Goal: Information Seeking & Learning: Learn about a topic

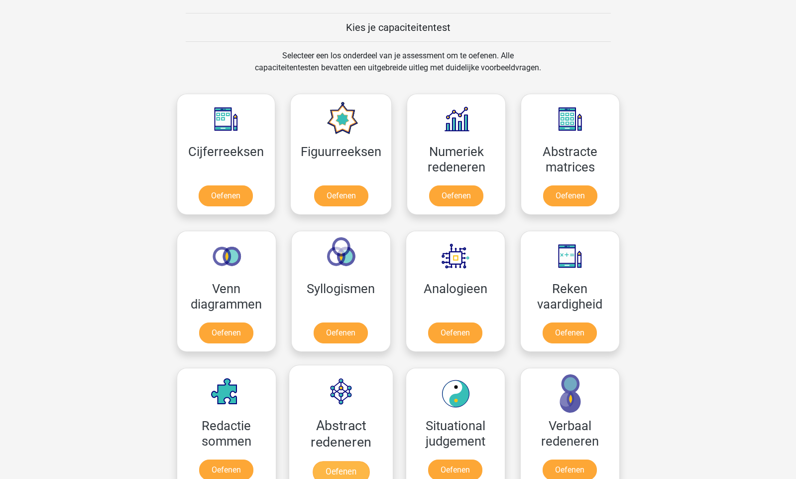
scroll to position [411, 0]
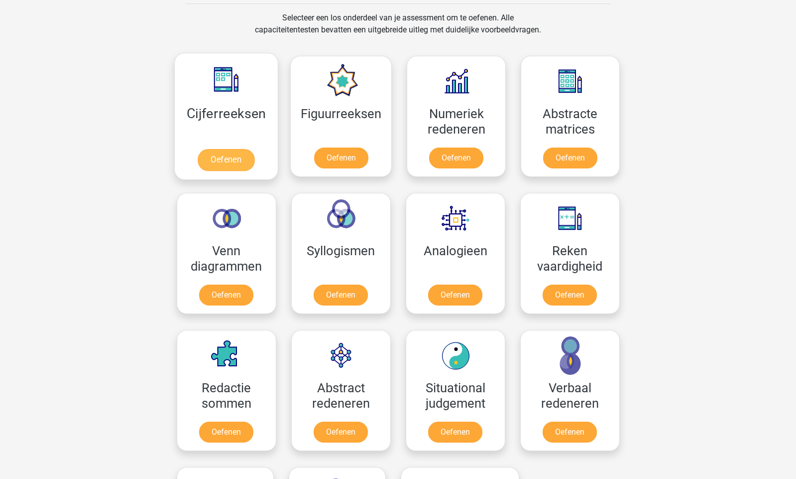
click at [230, 158] on link "Oefenen" at bounding box center [226, 160] width 57 height 22
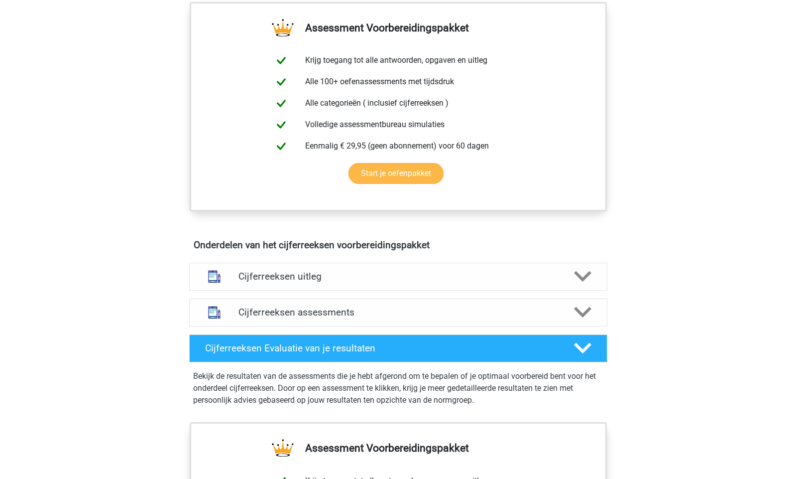
scroll to position [376, 0]
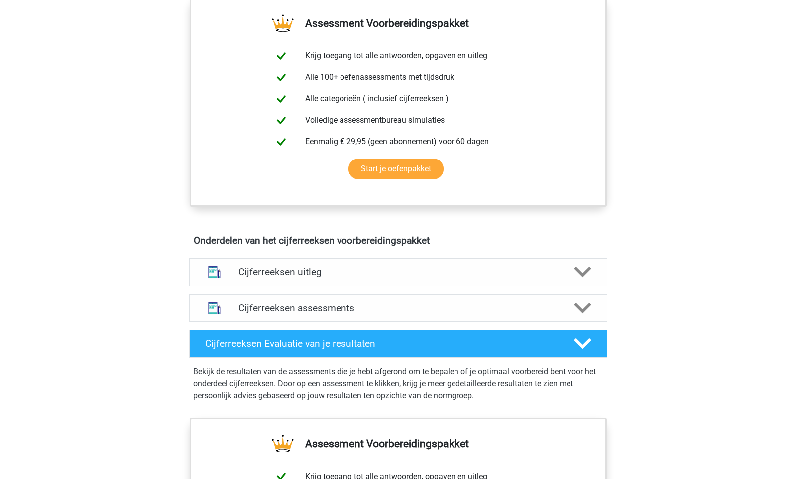
click at [582, 280] on icon at bounding box center [582, 271] width 17 height 17
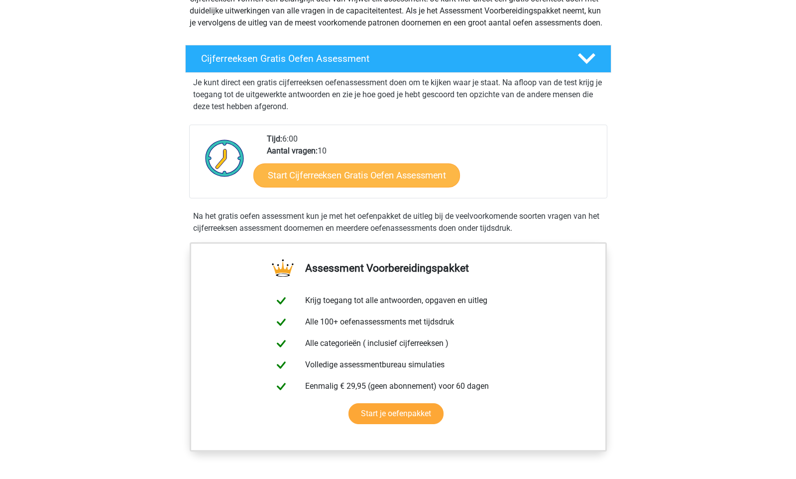
scroll to position [136, 0]
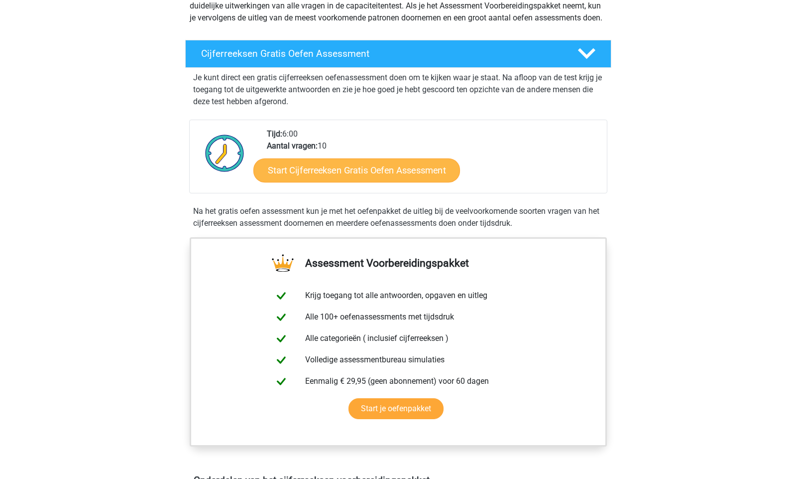
click at [346, 179] on link "Start Cijferreeksen Gratis Oefen Assessment" at bounding box center [357, 170] width 207 height 24
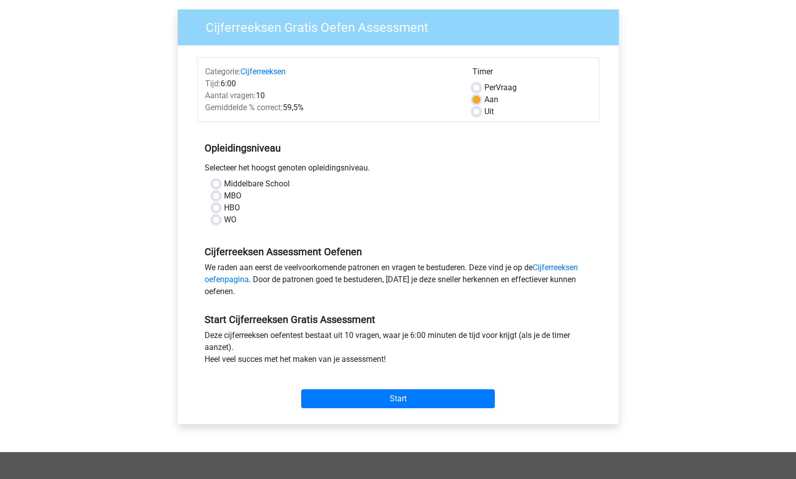
scroll to position [75, 0]
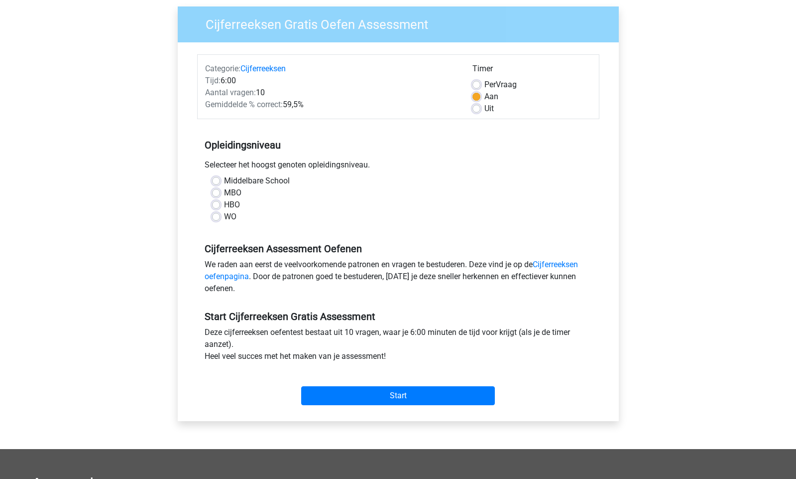
click at [224, 204] on label "HBO" at bounding box center [232, 205] width 16 height 12
click at [215, 204] on input "HBO" at bounding box center [216, 204] width 8 height 10
radio input "true"
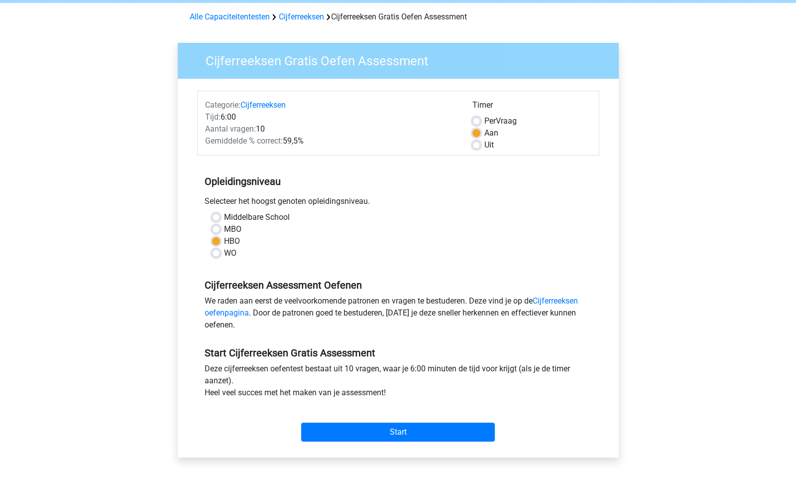
scroll to position [54, 0]
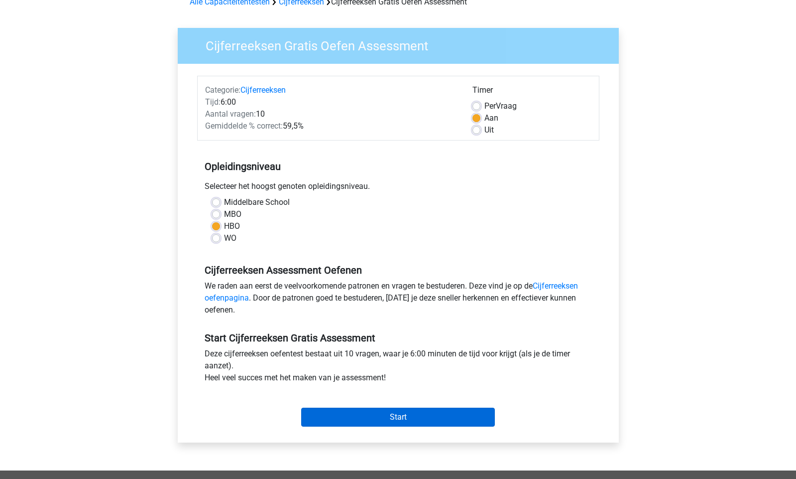
click at [407, 408] on input "Start" at bounding box center [398, 416] width 194 height 19
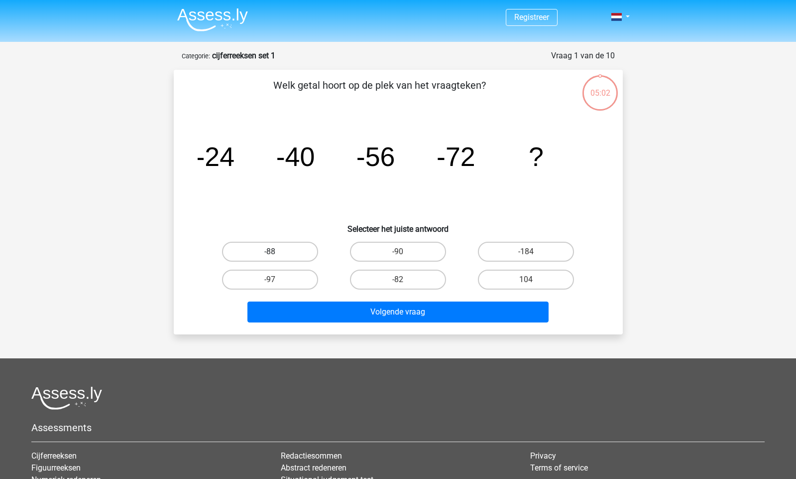
click at [274, 250] on label "-88" at bounding box center [270, 252] width 96 height 20
click at [274, 252] on input "-88" at bounding box center [273, 255] width 6 height 6
radio input "true"
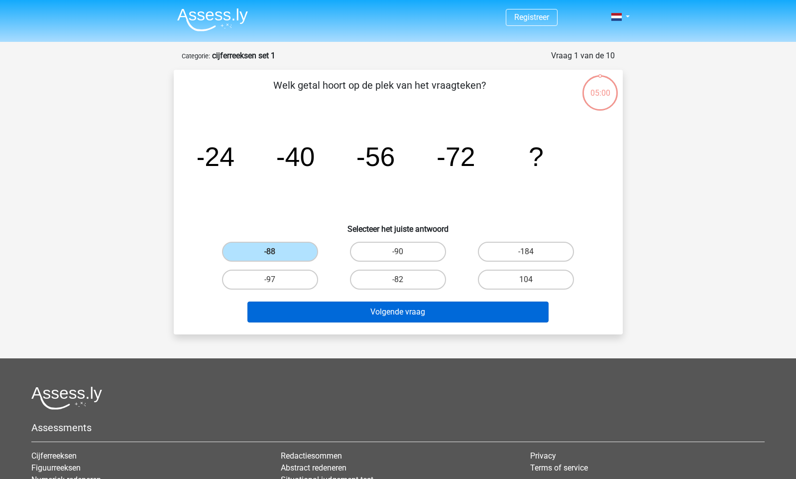
click at [419, 314] on button "Volgende vraag" at bounding box center [398, 311] width 301 height 21
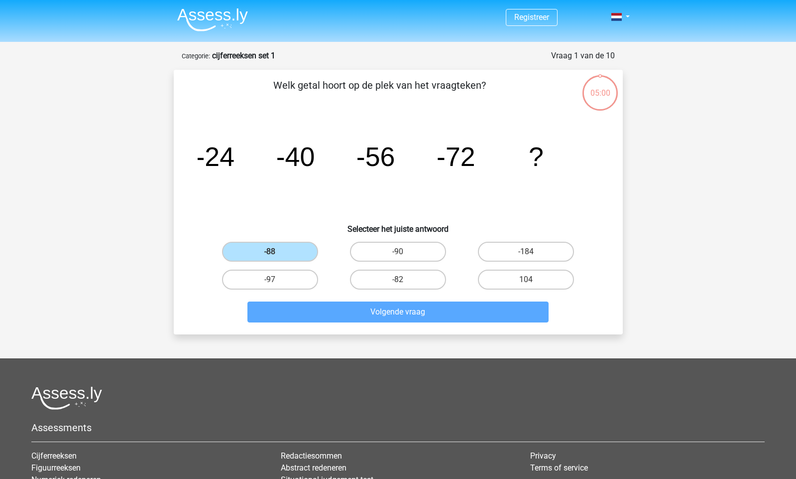
scroll to position [50, 0]
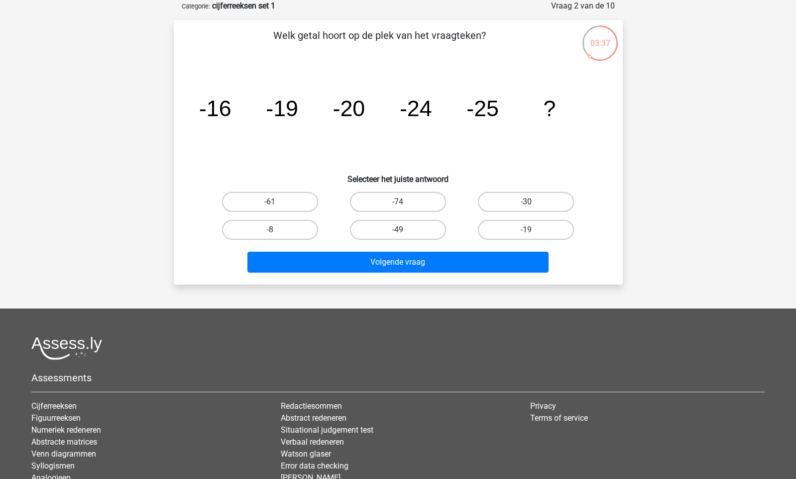
click at [534, 199] on label "-30" at bounding box center [526, 202] width 96 height 20
click at [533, 202] on input "-30" at bounding box center [529, 205] width 6 height 6
radio input "true"
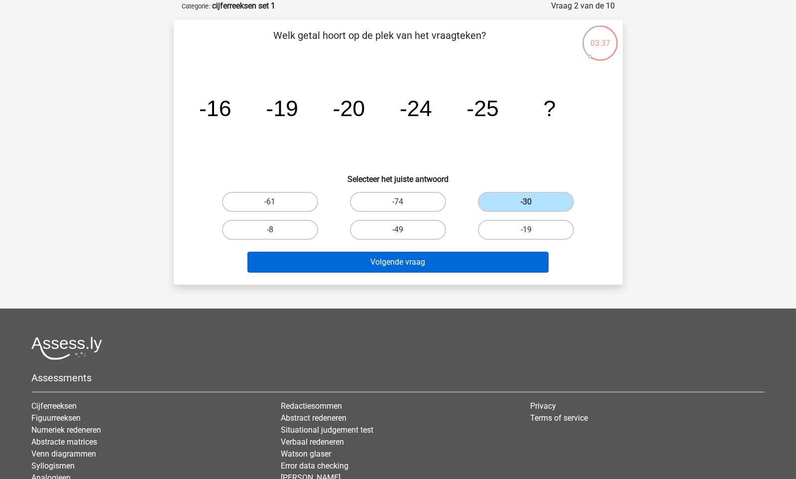
click at [434, 263] on button "Volgende vraag" at bounding box center [398, 262] width 301 height 21
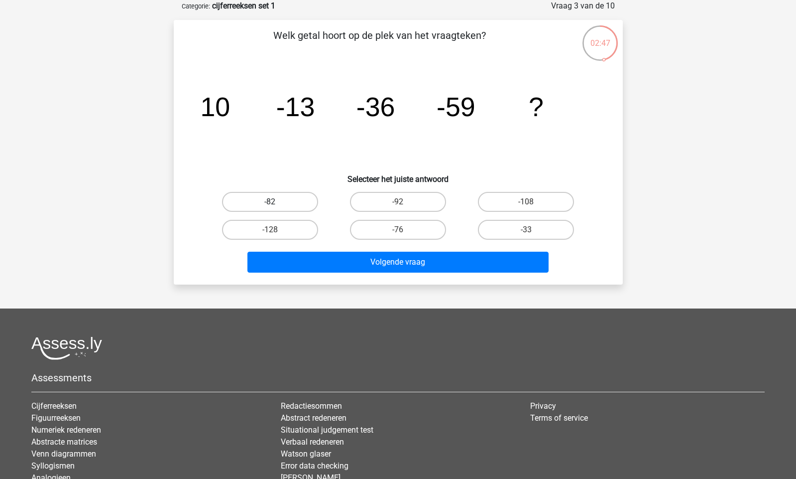
click at [273, 194] on label "-82" at bounding box center [270, 202] width 96 height 20
click at [273, 202] on input "-82" at bounding box center [273, 205] width 6 height 6
radio input "true"
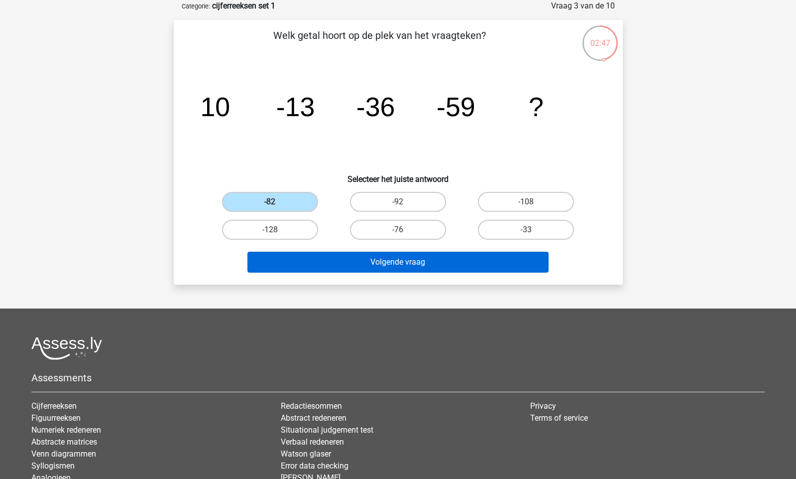
click at [418, 266] on button "Volgende vraag" at bounding box center [398, 262] width 301 height 21
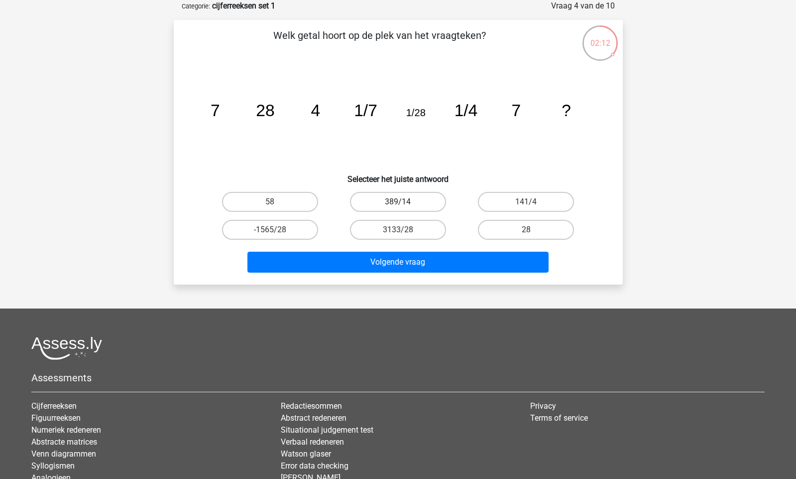
click at [420, 200] on label "389/14" at bounding box center [398, 202] width 96 height 20
click at [404, 202] on input "389/14" at bounding box center [401, 205] width 6 height 6
radio input "true"
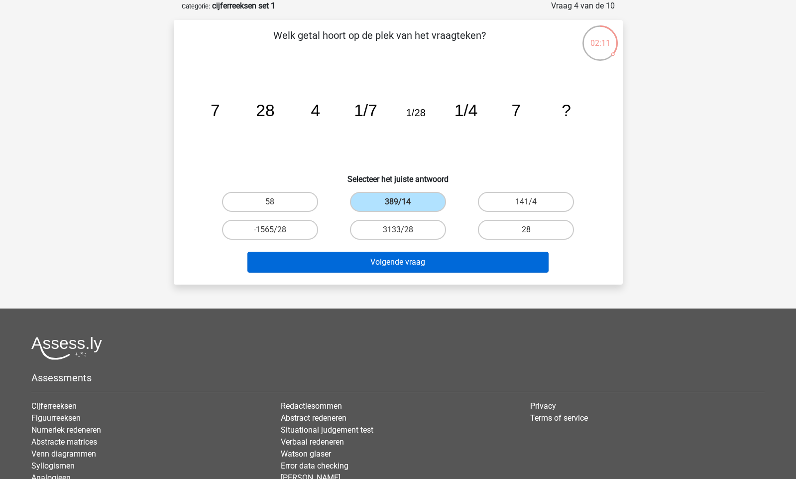
click at [445, 259] on button "Volgende vraag" at bounding box center [398, 262] width 301 height 21
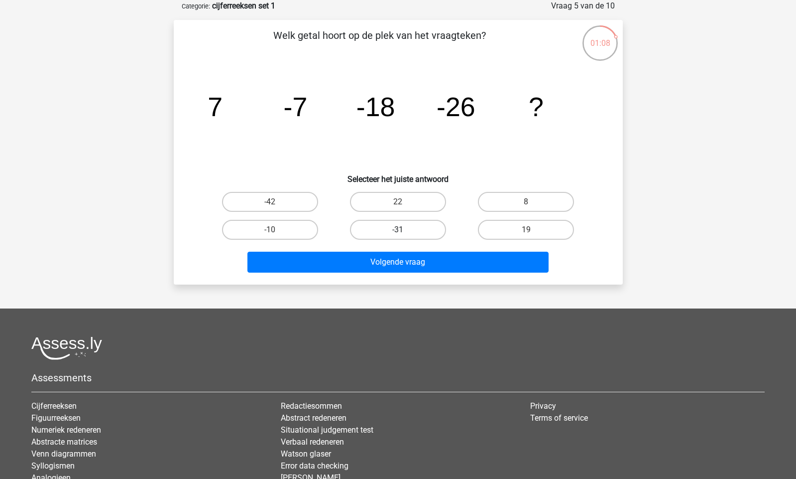
click at [416, 221] on label "-31" at bounding box center [398, 230] width 96 height 20
click at [404, 230] on input "-31" at bounding box center [401, 233] width 6 height 6
radio input "true"
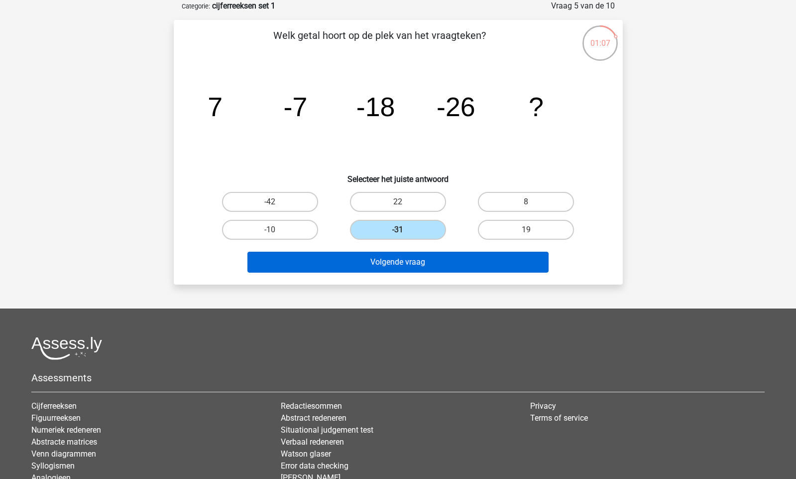
click at [450, 267] on button "Volgende vraag" at bounding box center [398, 262] width 301 height 21
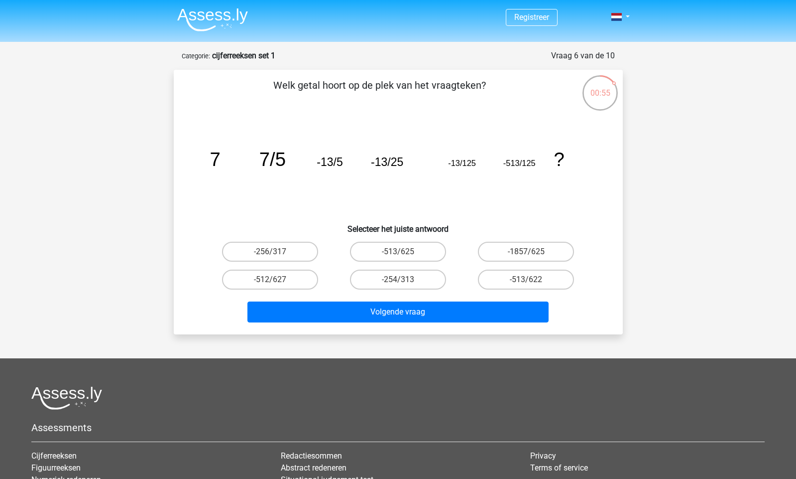
scroll to position [0, 0]
click at [512, 256] on label "-1857/625" at bounding box center [526, 252] width 96 height 20
click at [526, 256] on input "-1857/625" at bounding box center [529, 255] width 6 height 6
radio input "true"
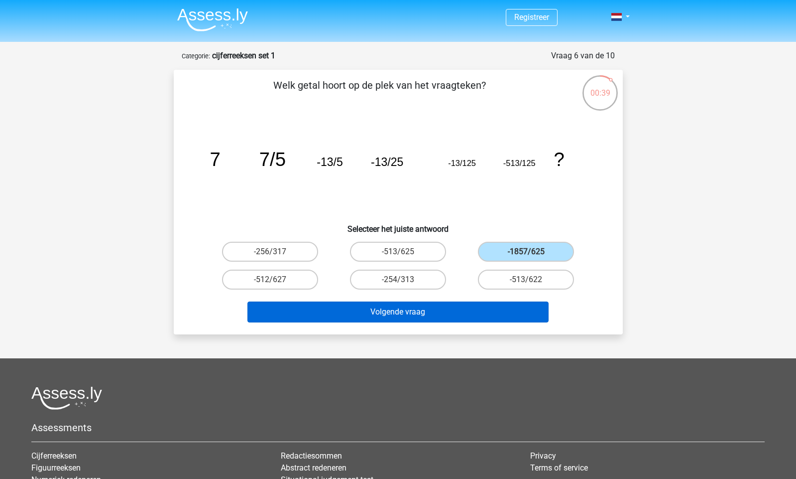
click at [427, 310] on button "Volgende vraag" at bounding box center [398, 311] width 301 height 21
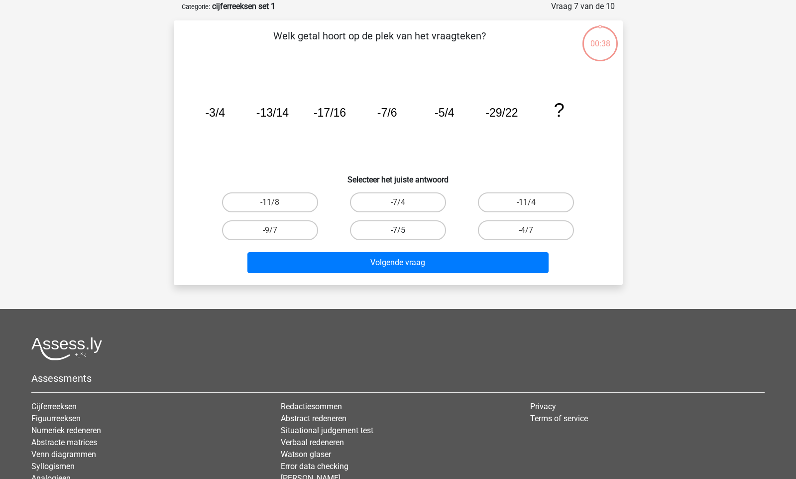
scroll to position [50, 0]
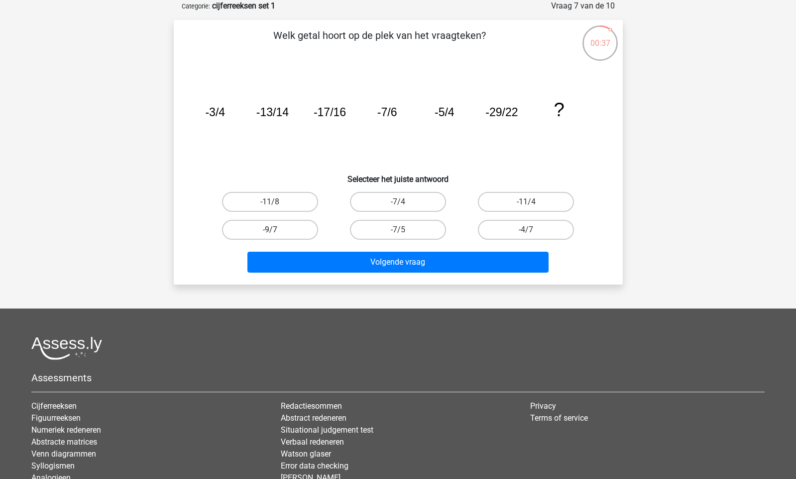
click at [301, 229] on label "-9/7" at bounding box center [270, 230] width 96 height 20
click at [276, 230] on input "-9/7" at bounding box center [273, 233] width 6 height 6
radio input "true"
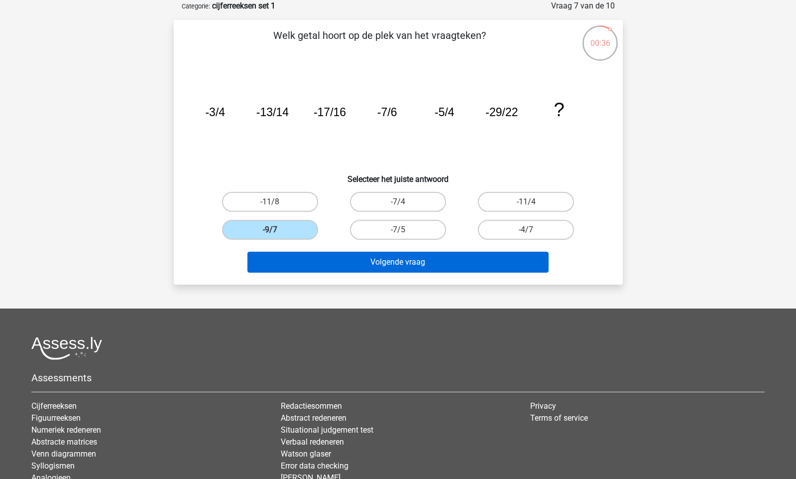
click at [410, 270] on button "Volgende vraag" at bounding box center [398, 262] width 301 height 21
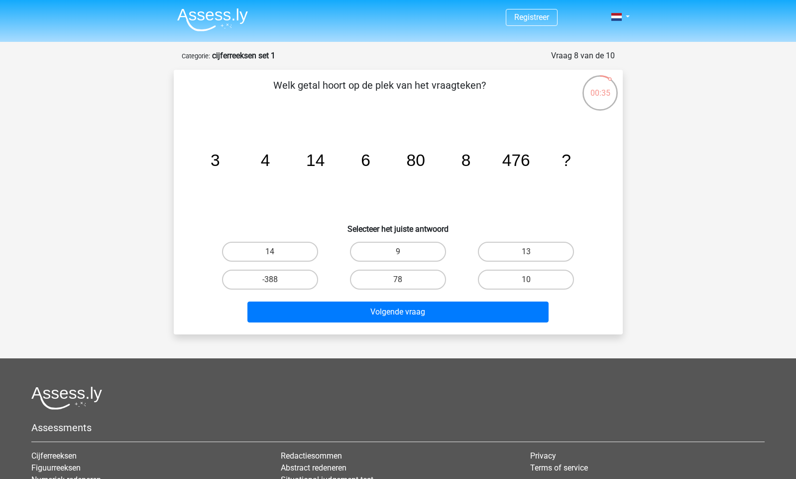
scroll to position [0, 0]
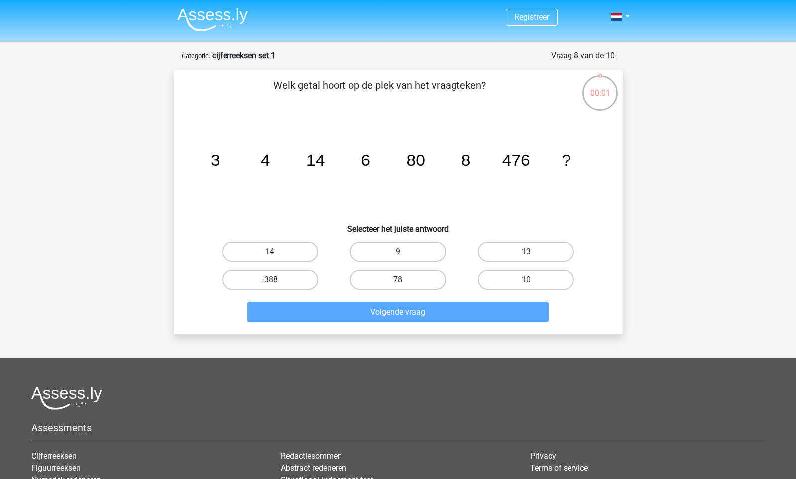
click at [396, 282] on label "78" at bounding box center [398, 279] width 96 height 20
click at [398, 282] on input "78" at bounding box center [401, 282] width 6 height 6
radio input "true"
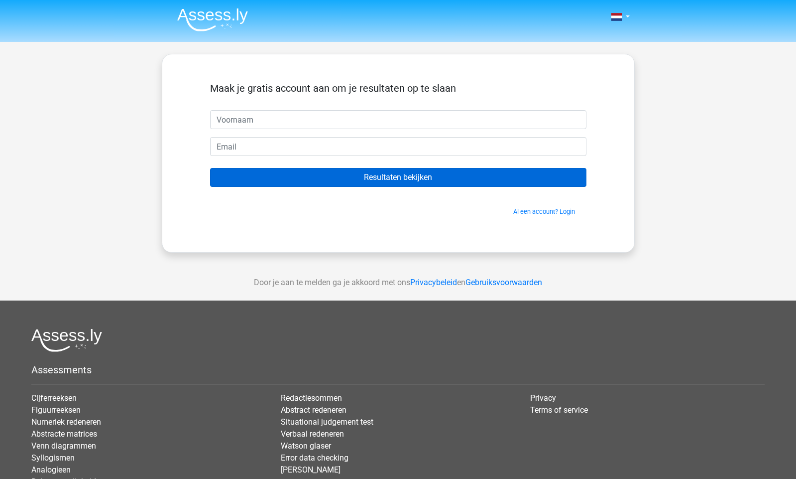
click at [471, 183] on input "Resultaten bekijken" at bounding box center [398, 177] width 377 height 19
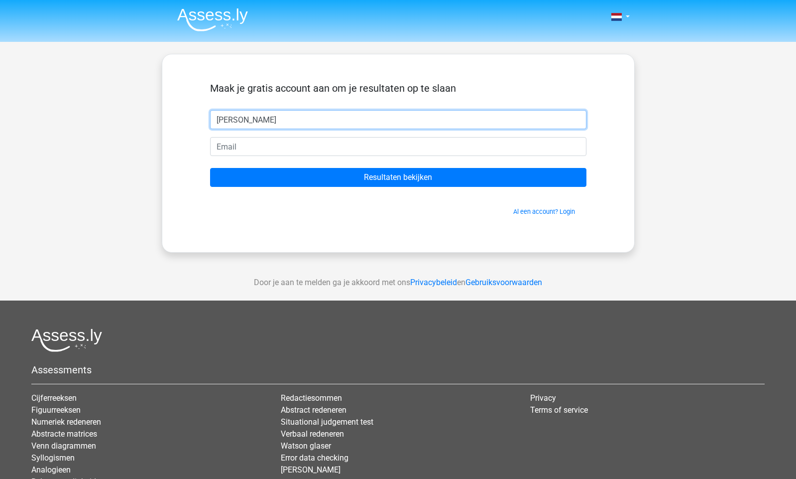
type input "evanne"
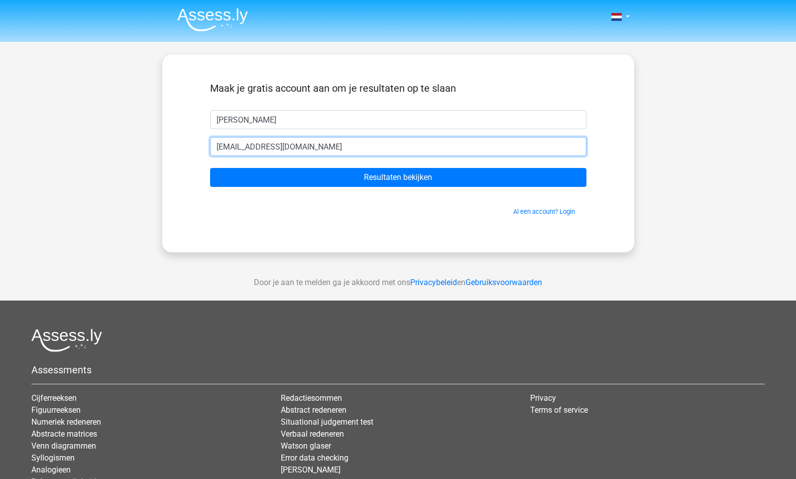
type input "[EMAIL_ADDRESS][DOMAIN_NAME]"
click at [398, 177] on input "Resultaten bekijken" at bounding box center [398, 177] width 377 height 19
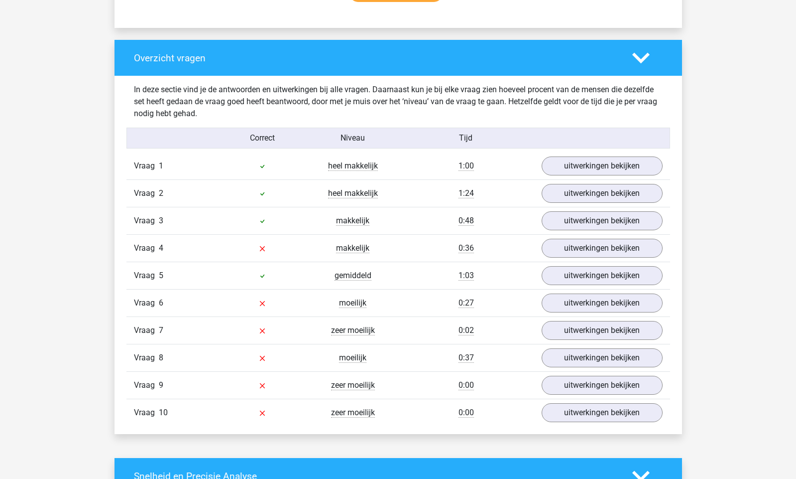
scroll to position [756, 0]
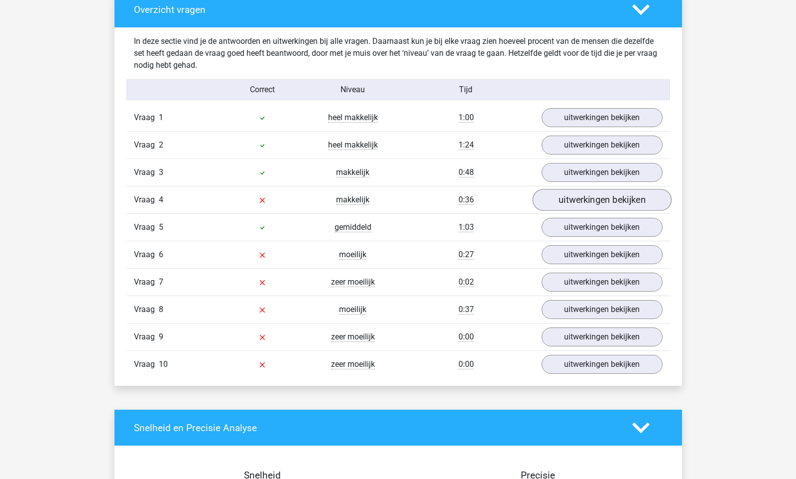
click at [565, 202] on link "uitwerkingen bekijken" at bounding box center [601, 200] width 139 height 22
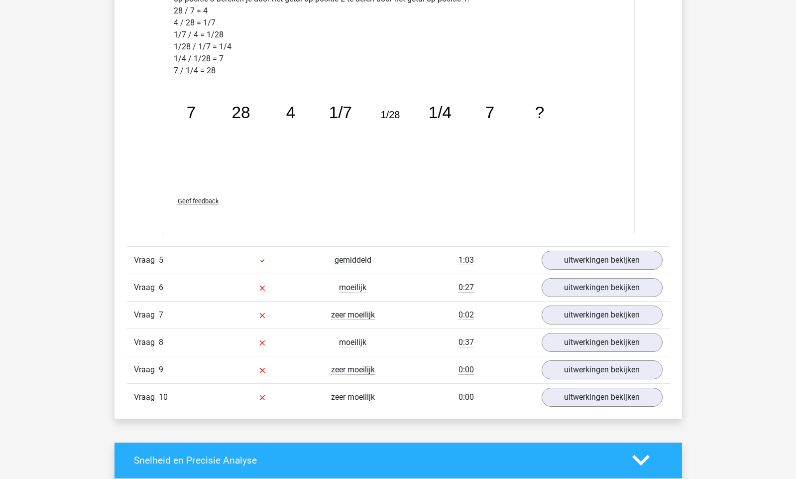
scroll to position [1269, 0]
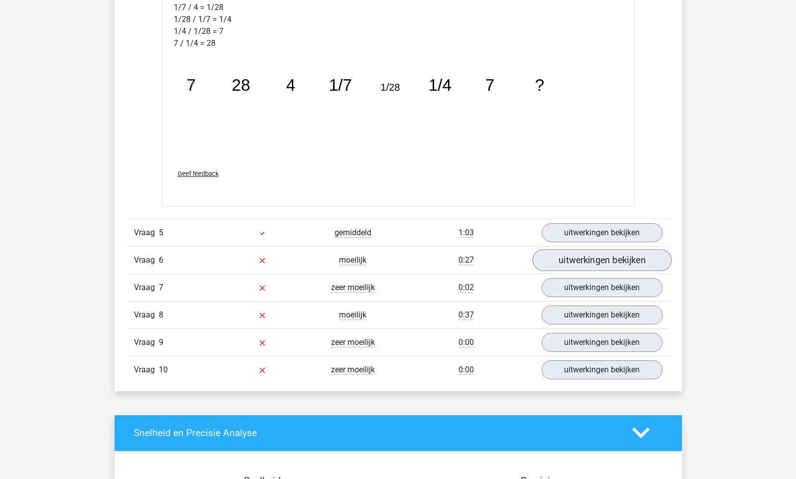
click at [586, 261] on link "uitwerkingen bekijken" at bounding box center [601, 260] width 139 height 22
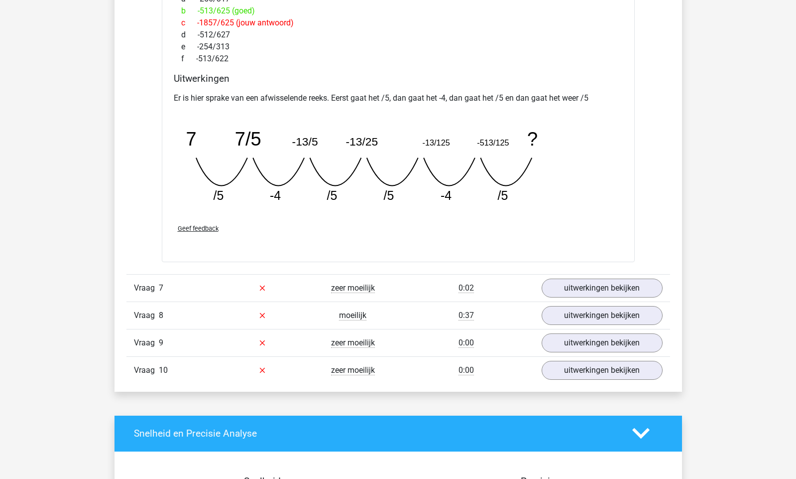
scroll to position [1707, 0]
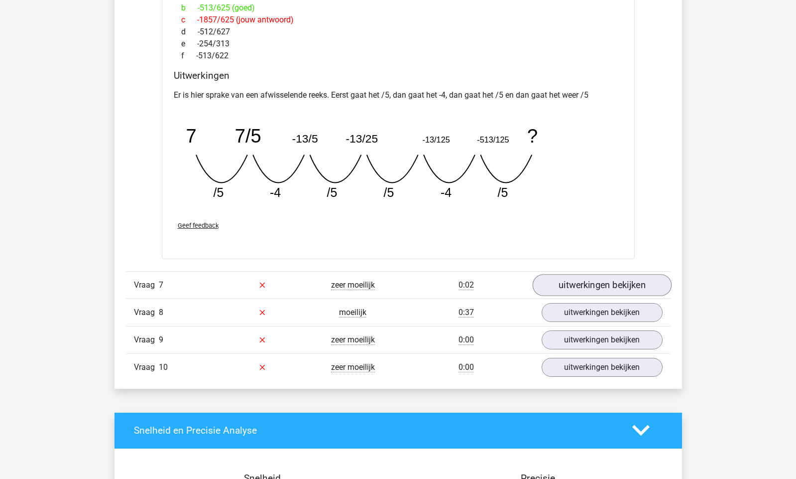
click at [568, 289] on link "uitwerkingen bekijken" at bounding box center [601, 285] width 139 height 22
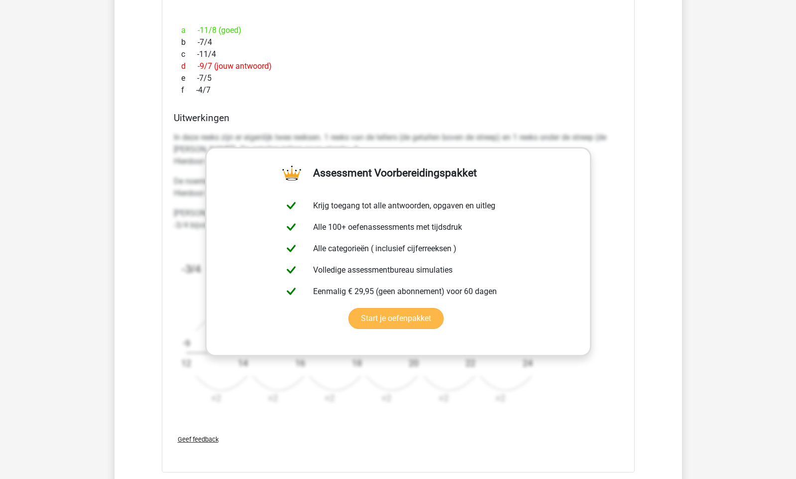
scroll to position [2130, 0]
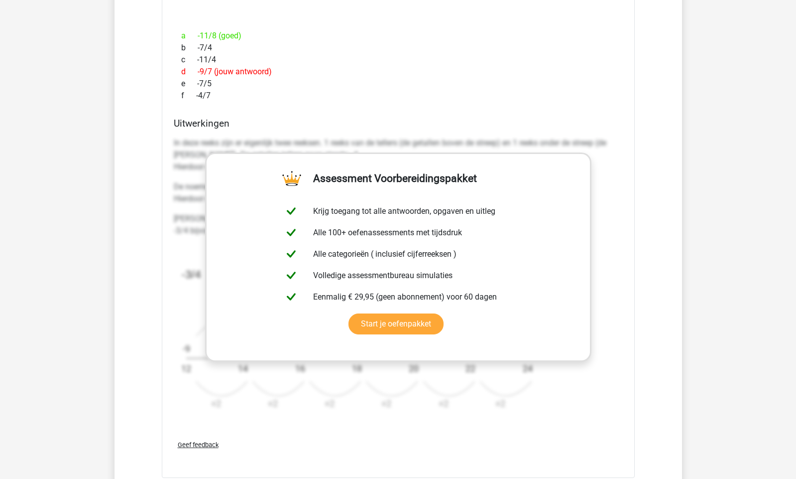
click at [433, 90] on div "f -4/7" at bounding box center [398, 96] width 449 height 12
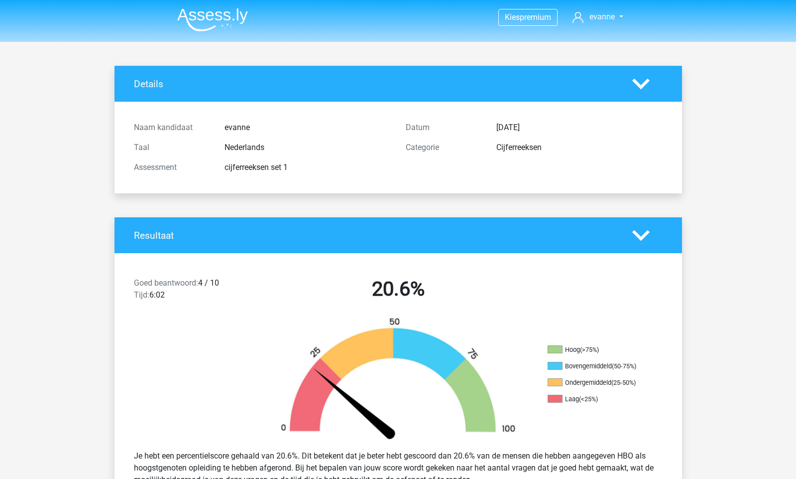
scroll to position [0, 0]
click at [204, 23] on img at bounding box center [212, 19] width 71 height 23
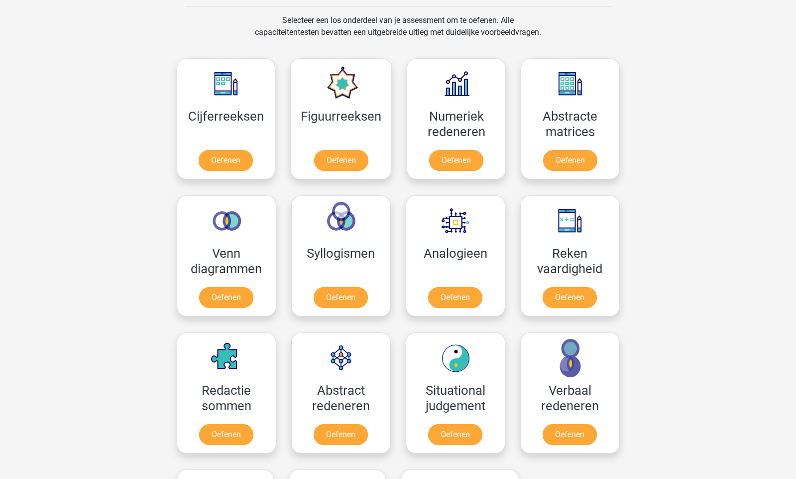
scroll to position [417, 0]
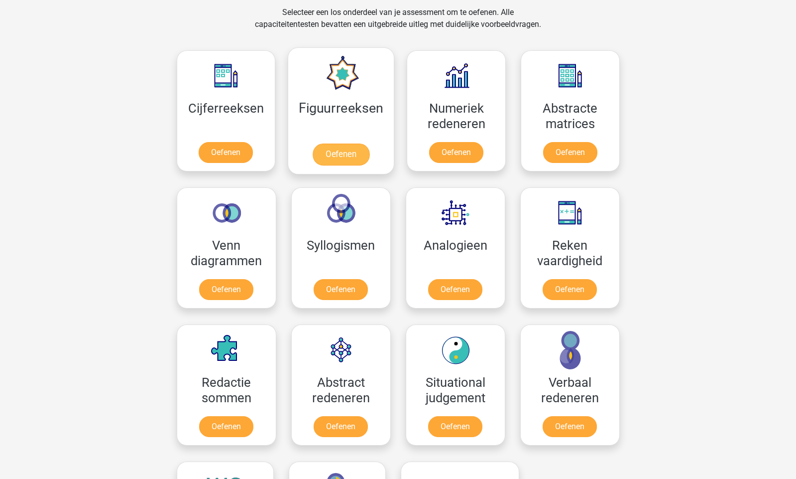
click at [339, 155] on link "Oefenen" at bounding box center [341, 154] width 57 height 22
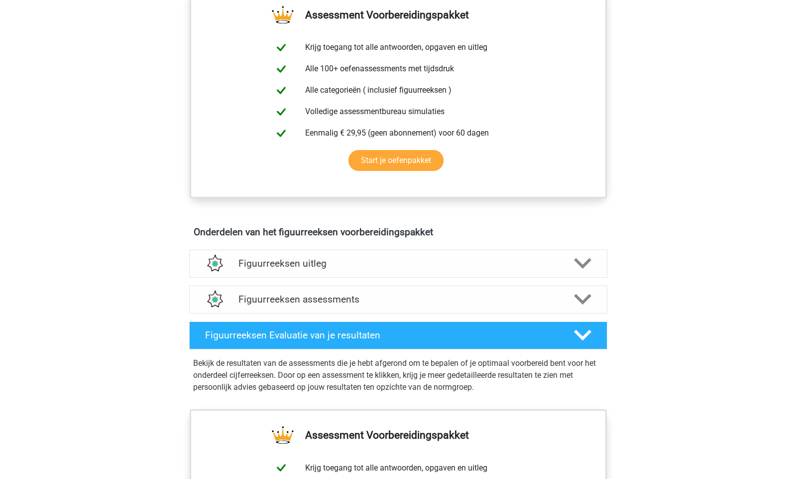
scroll to position [387, 0]
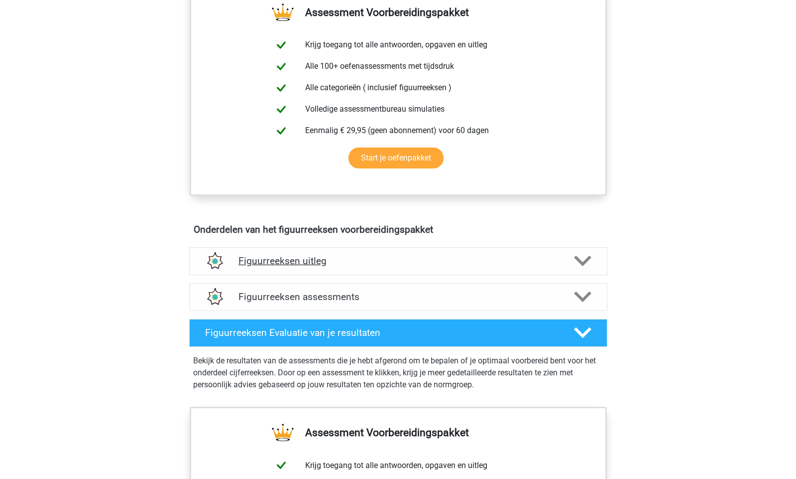
click at [583, 260] on icon at bounding box center [582, 260] width 17 height 17
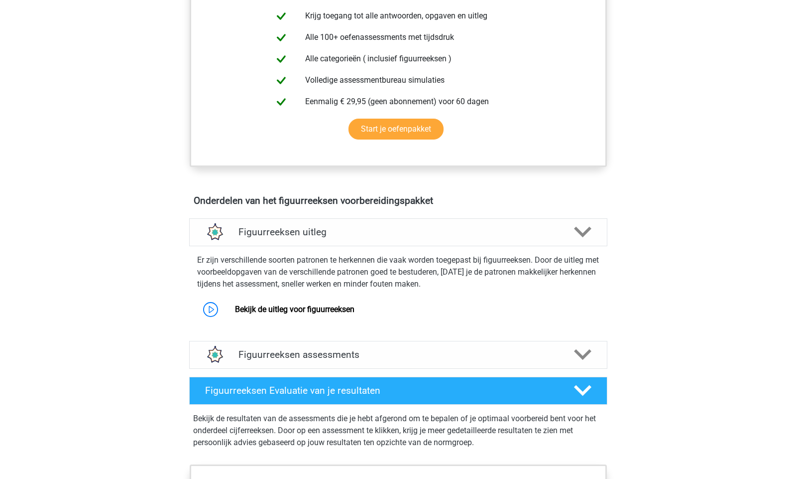
scroll to position [424, 0]
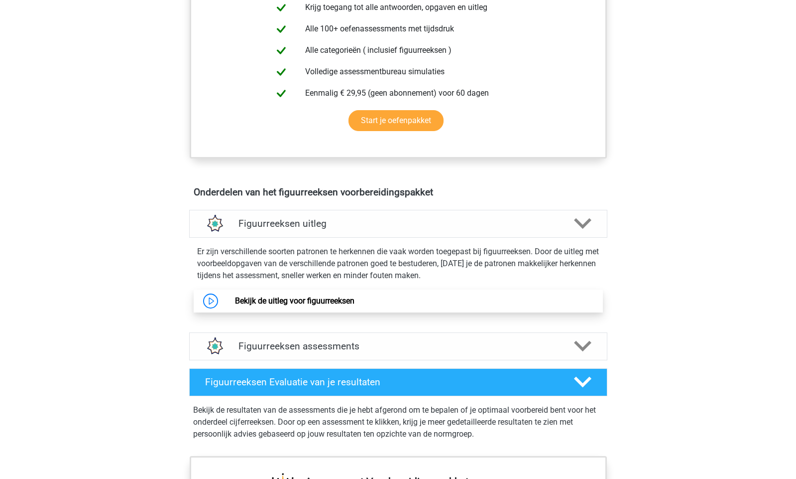
click at [235, 299] on link "Bekijk de uitleg voor figuurreeksen" at bounding box center [295, 300] width 120 height 9
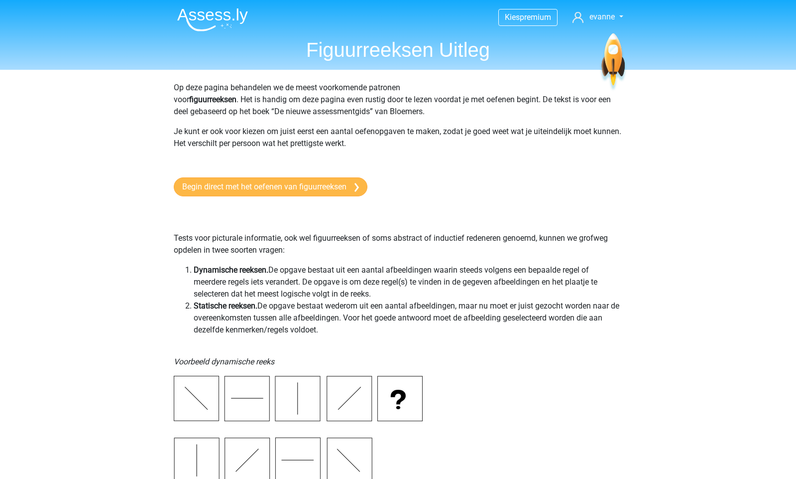
click at [295, 182] on link "Begin direct met het oefenen van figuurreeksen" at bounding box center [271, 186] width 194 height 19
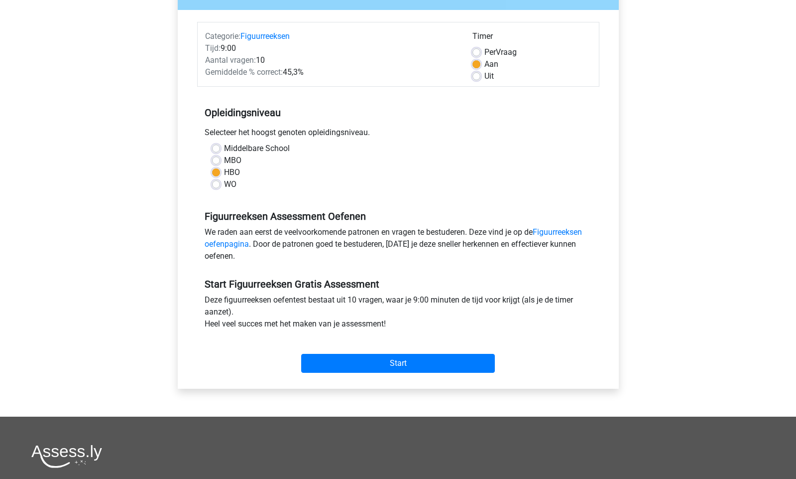
scroll to position [108, 0]
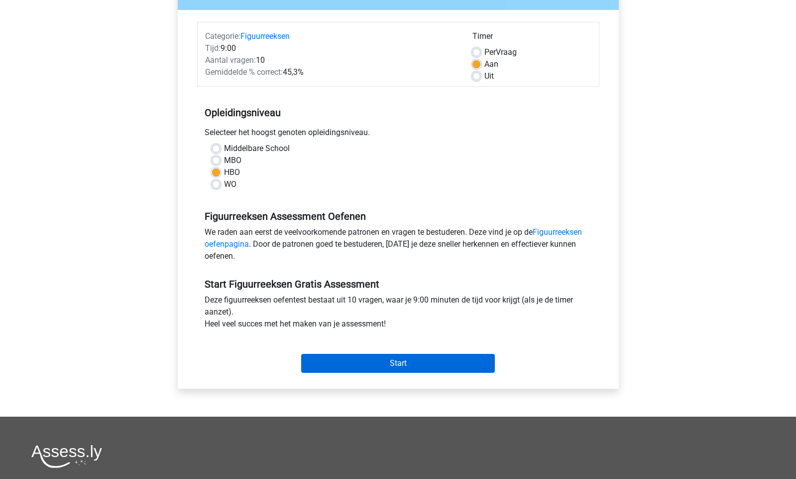
click at [403, 372] on input "Start" at bounding box center [398, 363] width 194 height 19
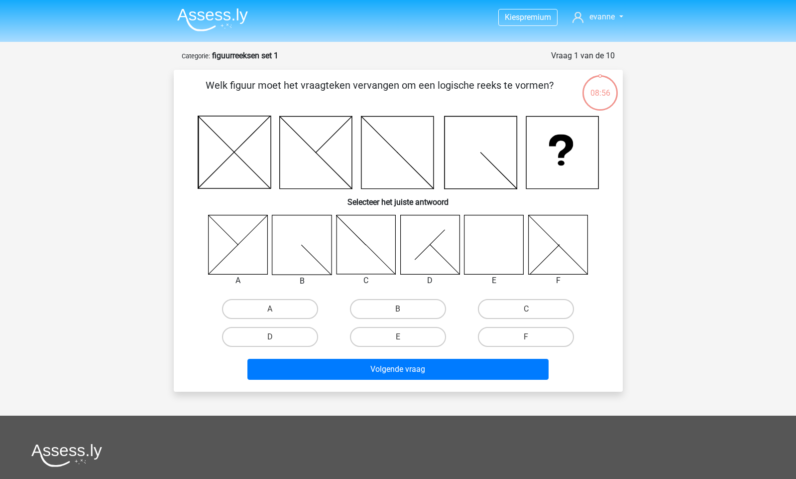
click at [486, 250] on icon at bounding box center [494, 244] width 59 height 59
click at [396, 336] on label "E" at bounding box center [398, 337] width 96 height 20
click at [398, 337] on input "E" at bounding box center [401, 340] width 6 height 6
radio input "true"
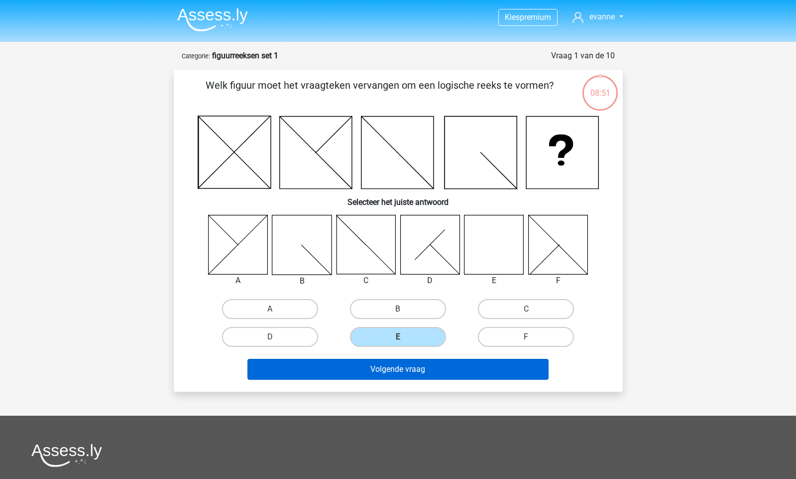
click at [424, 367] on button "Volgende vraag" at bounding box center [398, 369] width 301 height 21
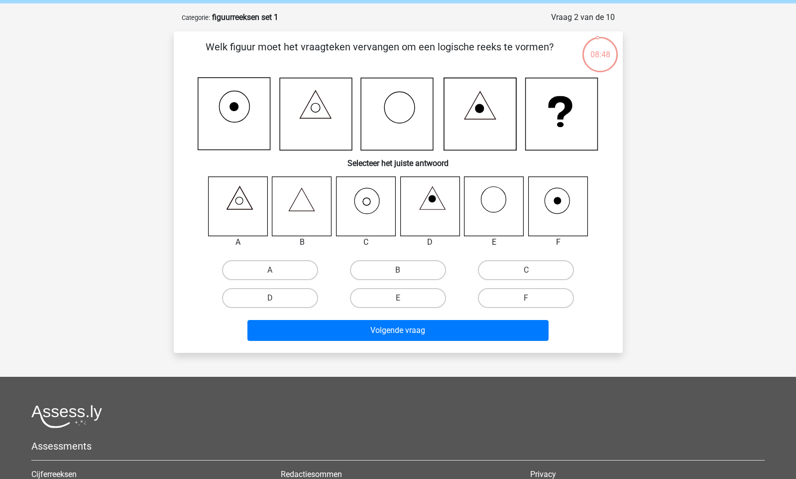
scroll to position [34, 0]
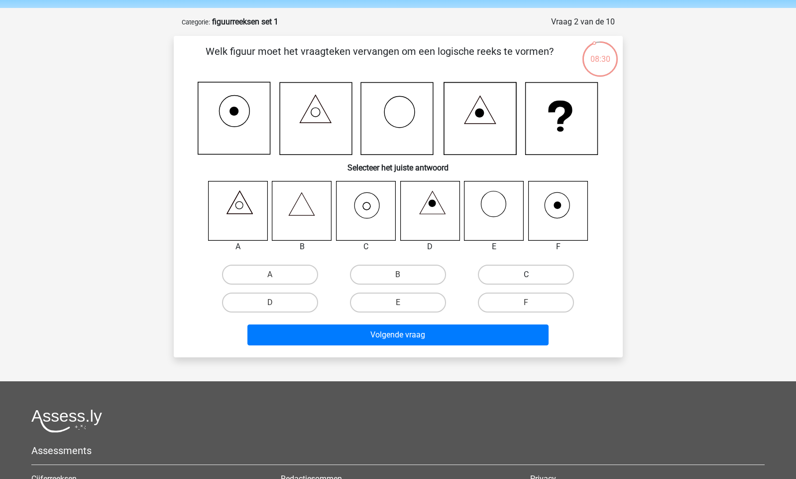
click at [513, 271] on label "C" at bounding box center [526, 274] width 96 height 20
click at [526, 274] on input "C" at bounding box center [529, 277] width 6 height 6
radio input "true"
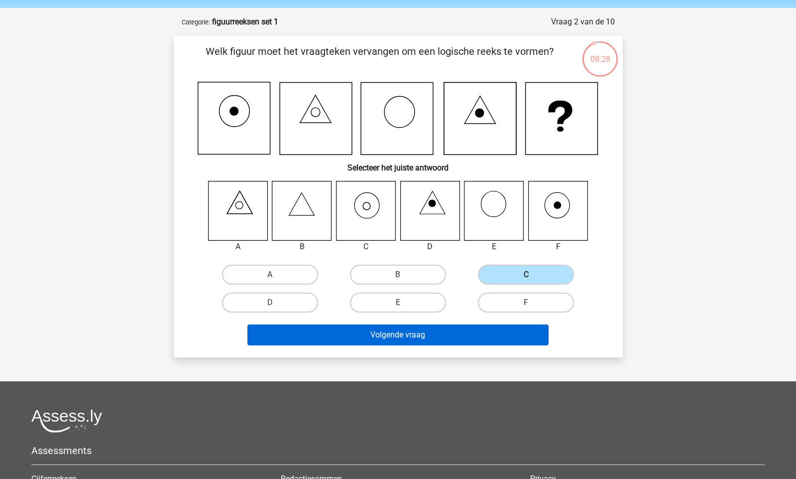
click at [406, 341] on button "Volgende vraag" at bounding box center [398, 334] width 301 height 21
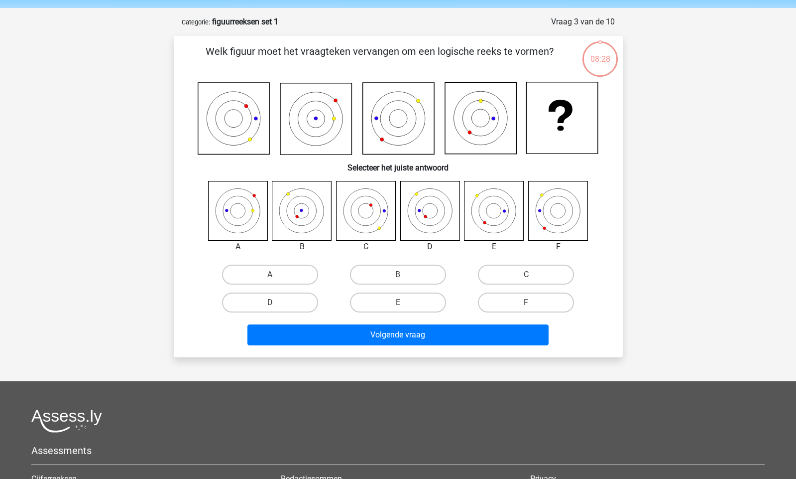
scroll to position [50, 0]
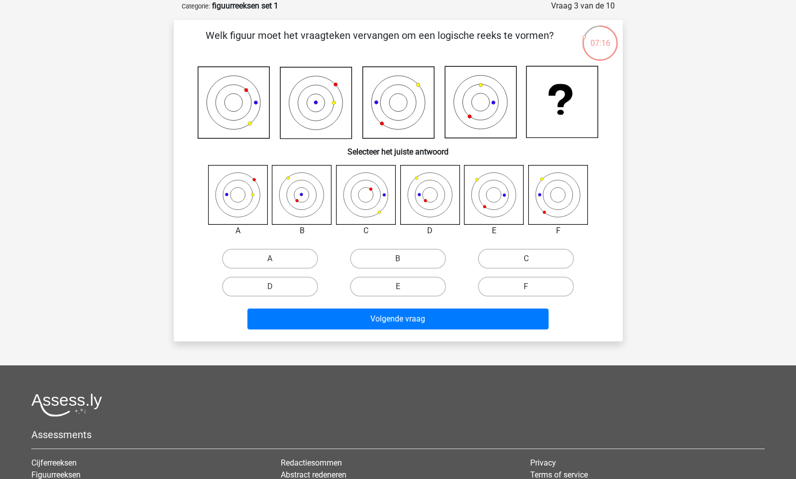
click at [371, 198] on icon at bounding box center [365, 194] width 59 height 59
click at [523, 258] on label "C" at bounding box center [526, 259] width 96 height 20
click at [526, 258] on input "C" at bounding box center [529, 261] width 6 height 6
radio input "true"
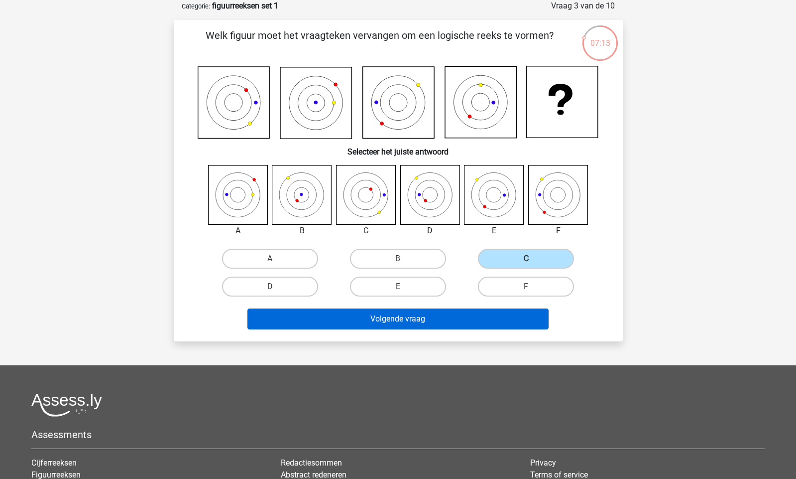
click at [407, 317] on button "Volgende vraag" at bounding box center [398, 318] width 301 height 21
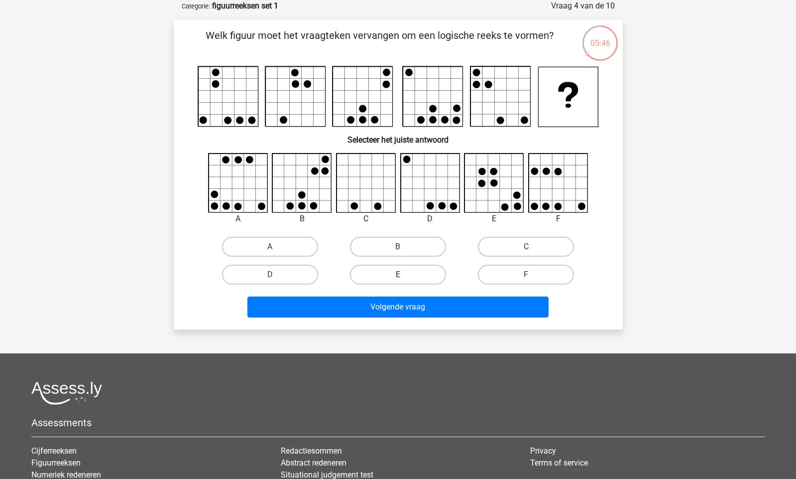
click at [391, 270] on label "E" at bounding box center [398, 274] width 96 height 20
click at [398, 274] on input "E" at bounding box center [401, 277] width 6 height 6
radio input "true"
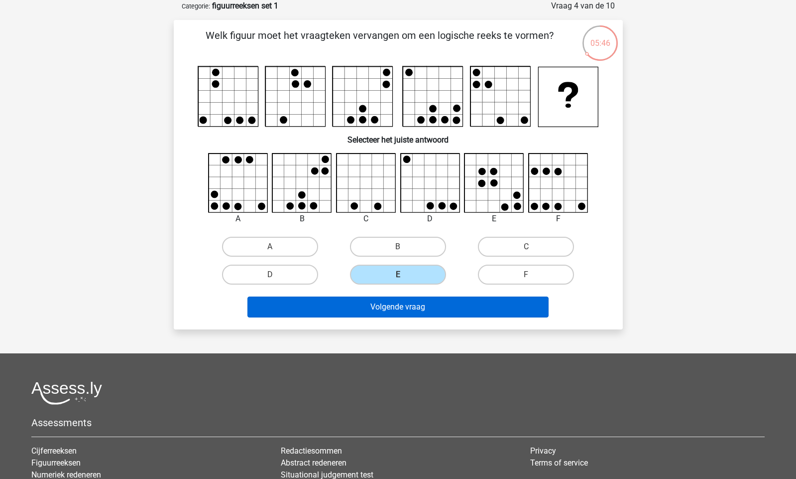
click at [412, 317] on button "Volgende vraag" at bounding box center [398, 306] width 301 height 21
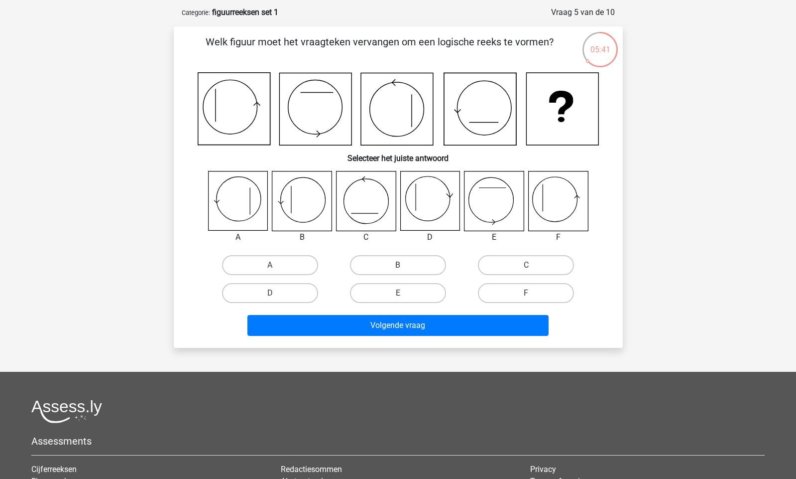
scroll to position [46, 0]
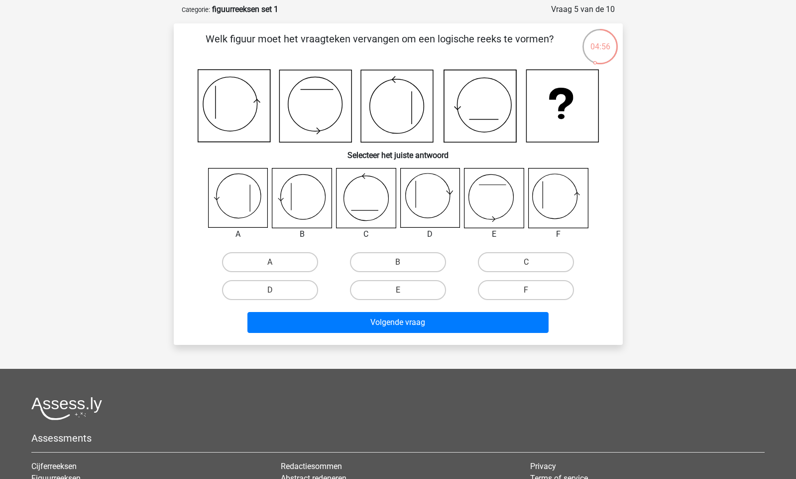
click at [549, 204] on icon at bounding box center [557, 197] width 59 height 59
click at [526, 288] on label "F" at bounding box center [526, 290] width 96 height 20
click at [526, 290] on input "F" at bounding box center [529, 293] width 6 height 6
radio input "true"
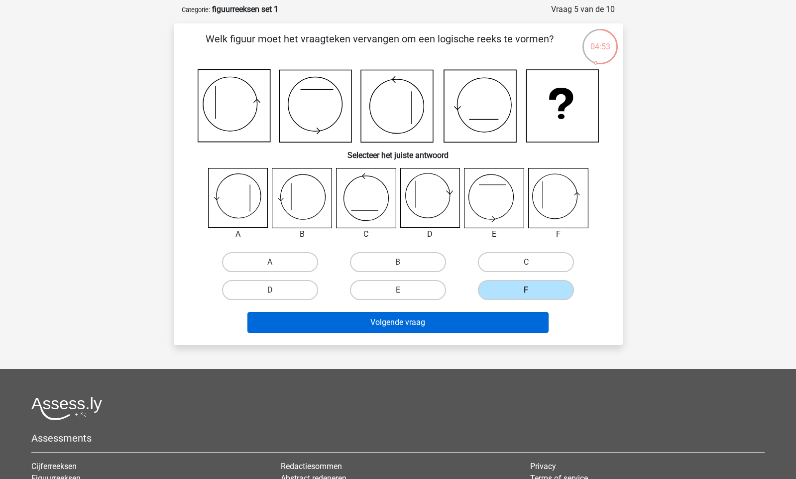
click at [429, 325] on button "Volgende vraag" at bounding box center [398, 322] width 301 height 21
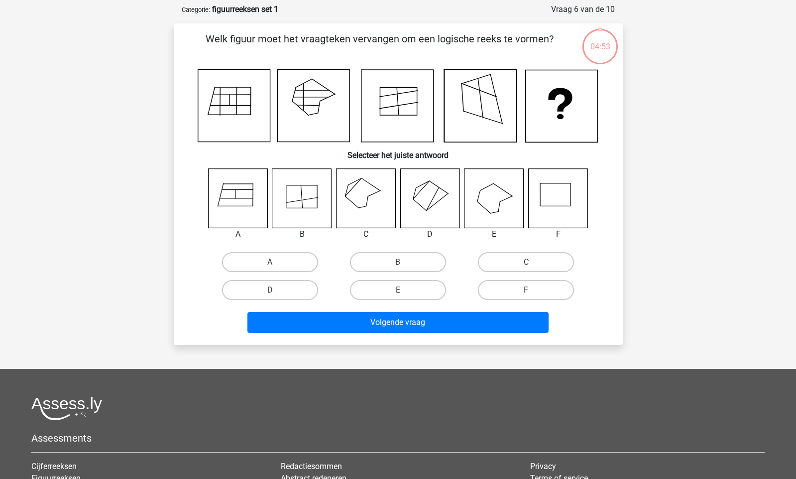
scroll to position [50, 0]
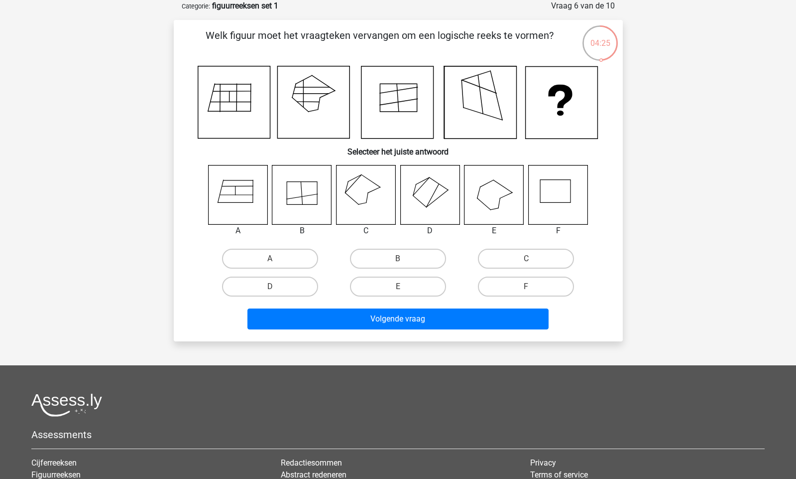
click at [360, 203] on icon at bounding box center [365, 194] width 59 height 59
click at [519, 261] on label "C" at bounding box center [526, 259] width 96 height 20
click at [526, 261] on input "C" at bounding box center [529, 261] width 6 height 6
radio input "true"
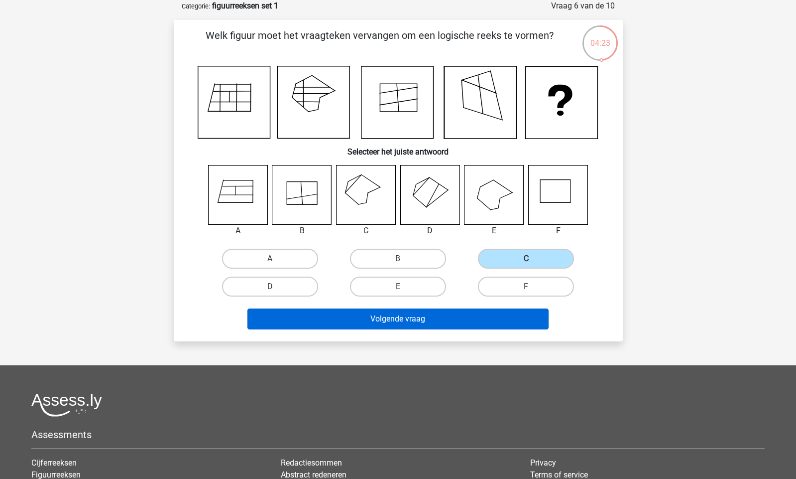
click at [390, 319] on button "Volgende vraag" at bounding box center [398, 318] width 301 height 21
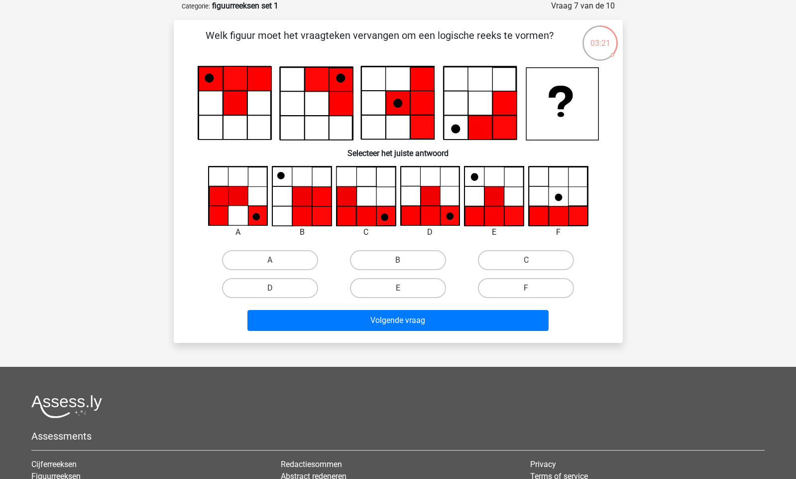
click at [424, 214] on icon at bounding box center [430, 215] width 19 height 19
click at [280, 286] on label "D" at bounding box center [270, 288] width 96 height 20
click at [276, 288] on input "D" at bounding box center [273, 291] width 6 height 6
radio input "true"
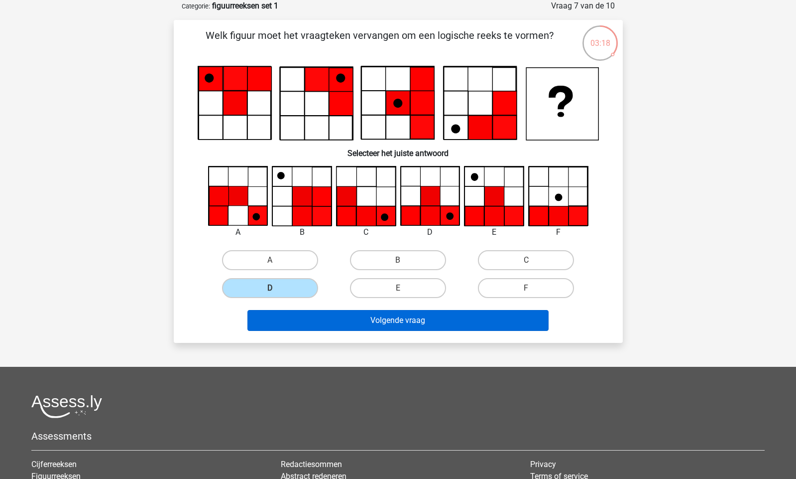
click at [425, 321] on button "Volgende vraag" at bounding box center [398, 320] width 301 height 21
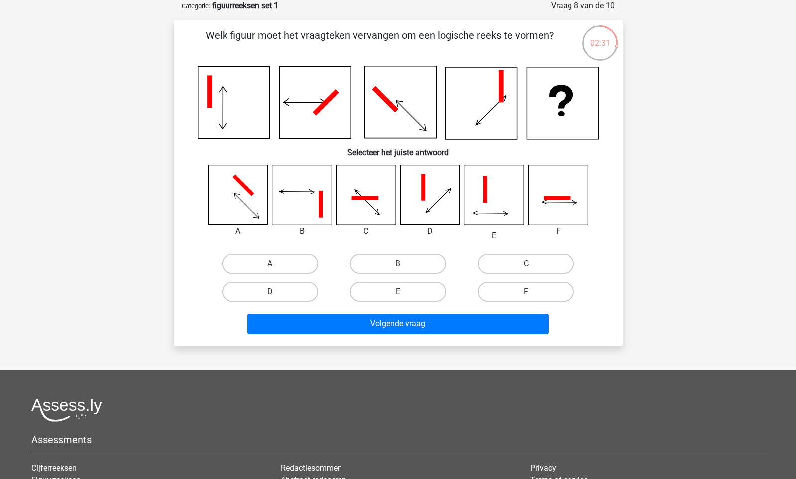
click at [487, 201] on icon at bounding box center [486, 189] width 4 height 27
click at [388, 290] on label "E" at bounding box center [398, 291] width 96 height 20
click at [398, 291] on input "E" at bounding box center [401, 294] width 6 height 6
radio input "true"
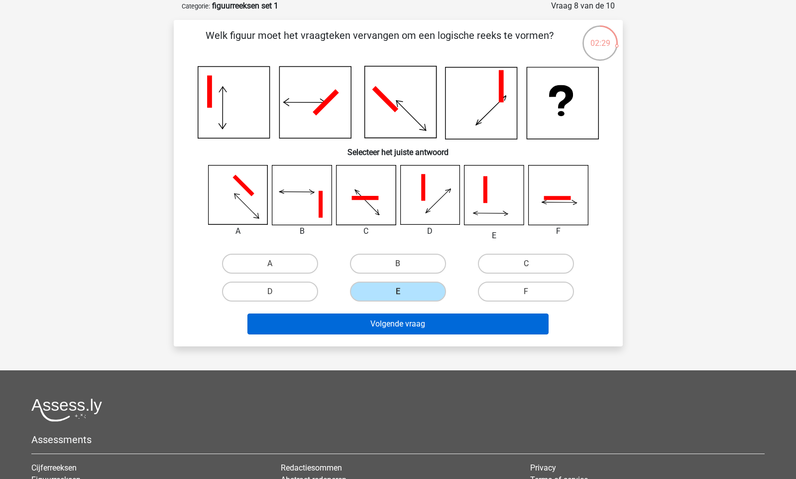
click at [427, 325] on button "Volgende vraag" at bounding box center [398, 323] width 301 height 21
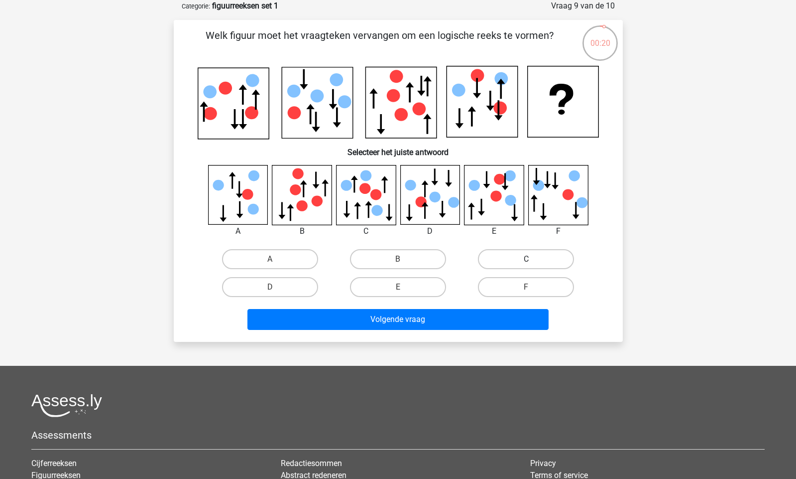
click at [517, 257] on label "C" at bounding box center [526, 259] width 96 height 20
click at [526, 259] on input "C" at bounding box center [529, 262] width 6 height 6
radio input "true"
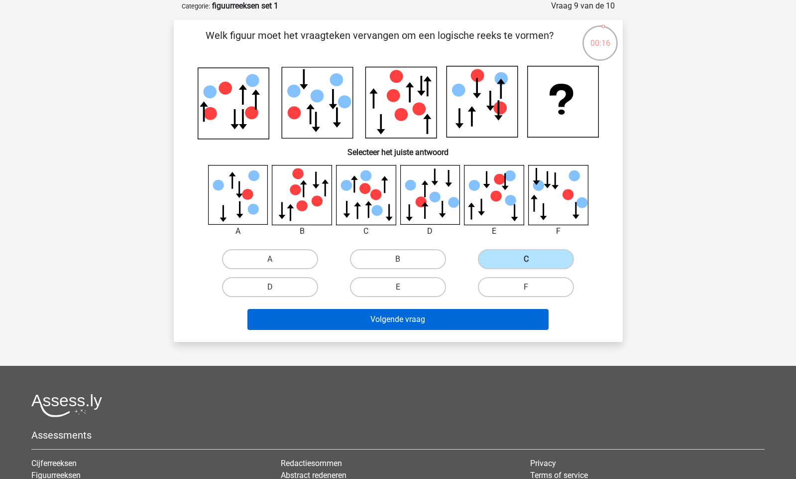
click at [402, 323] on button "Volgende vraag" at bounding box center [398, 319] width 301 height 21
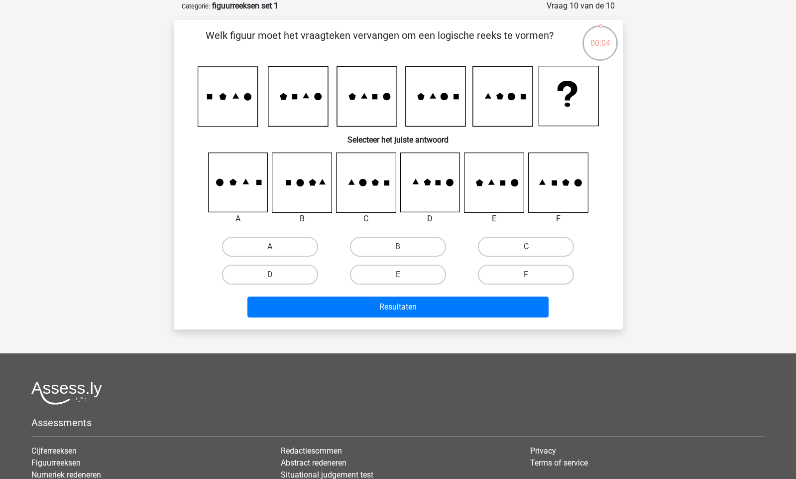
click at [487, 194] on icon at bounding box center [494, 182] width 59 height 59
click at [396, 273] on label "E" at bounding box center [398, 274] width 96 height 20
click at [398, 274] on input "E" at bounding box center [401, 277] width 6 height 6
radio input "true"
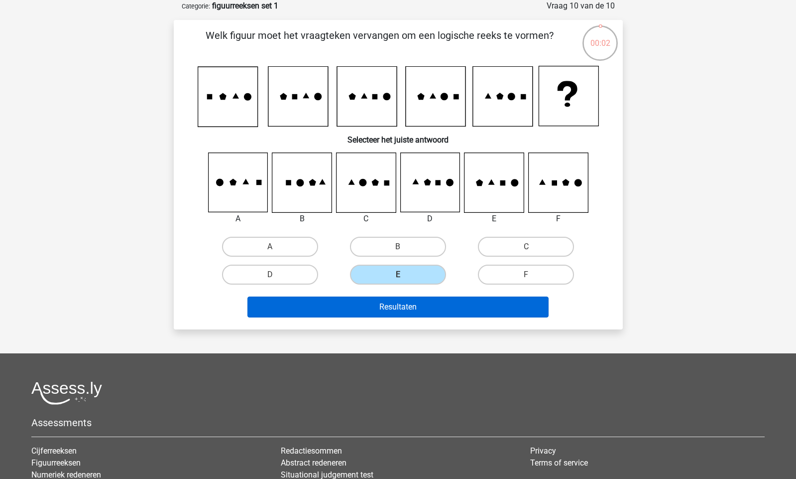
click at [417, 311] on button "Resultaten" at bounding box center [398, 306] width 301 height 21
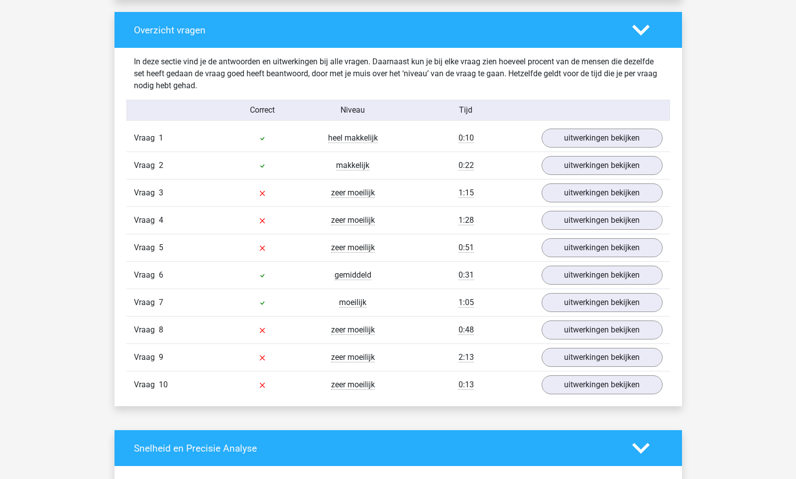
scroll to position [747, 0]
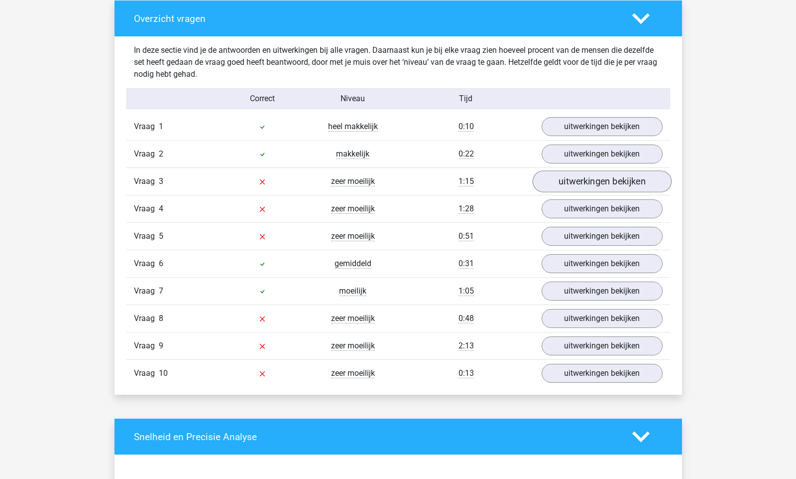
click at [582, 176] on link "uitwerkingen bekijken" at bounding box center [601, 181] width 139 height 22
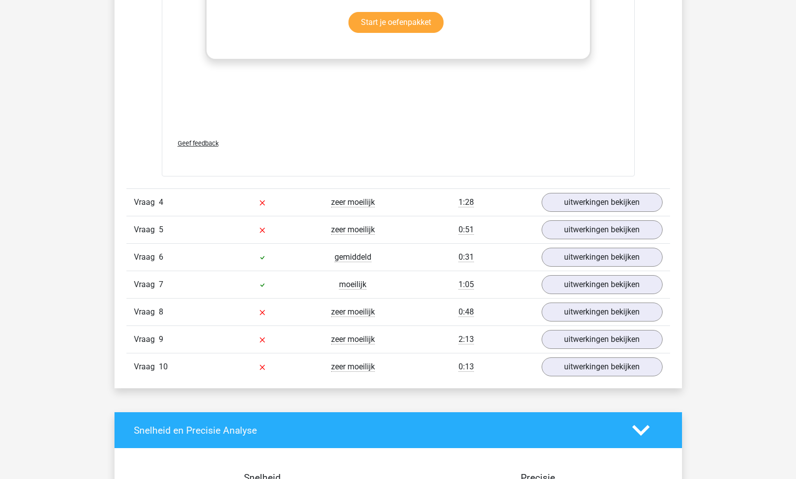
scroll to position [1587, 0]
click at [591, 205] on link "uitwerkingen bekijken" at bounding box center [601, 202] width 139 height 22
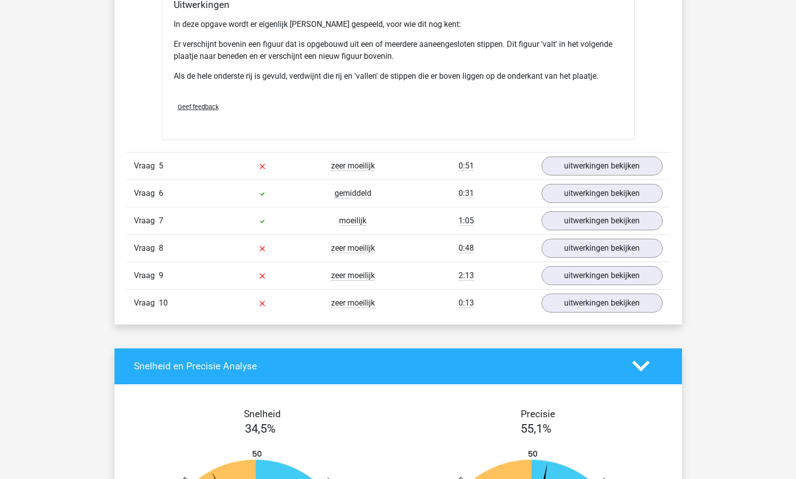
scroll to position [2248, 0]
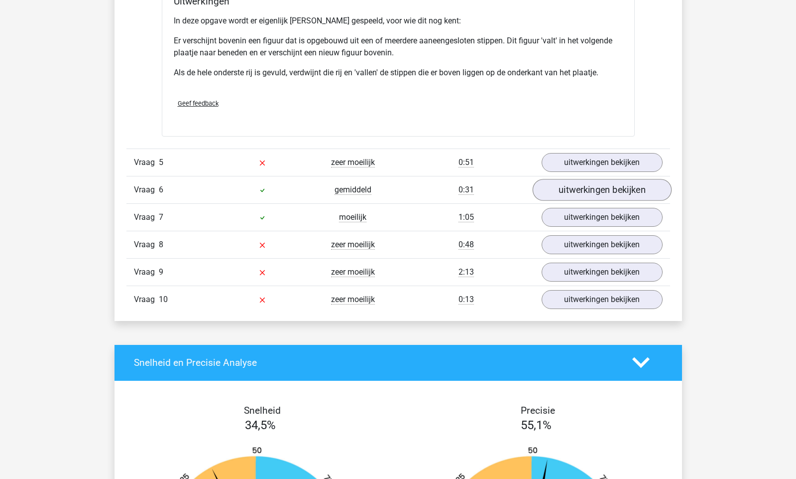
click at [593, 190] on link "uitwerkingen bekijken" at bounding box center [601, 190] width 139 height 22
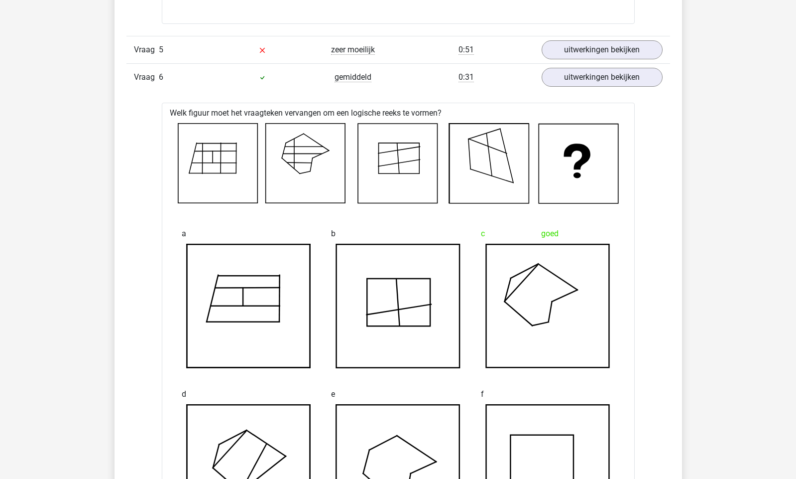
scroll to position [2358, 0]
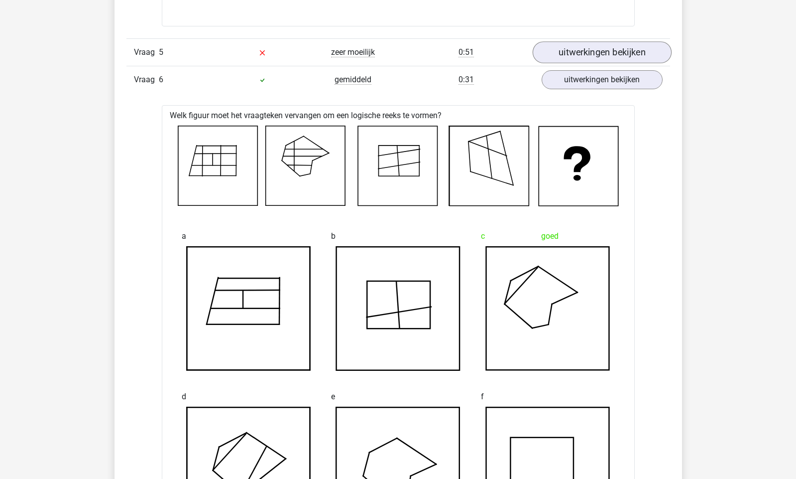
click at [559, 55] on link "uitwerkingen bekijken" at bounding box center [601, 52] width 139 height 22
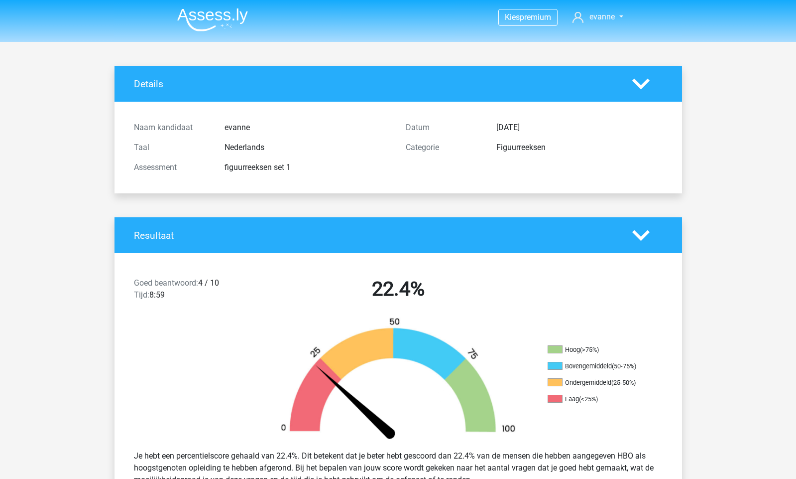
scroll to position [0, 0]
click at [223, 17] on img at bounding box center [212, 19] width 71 height 23
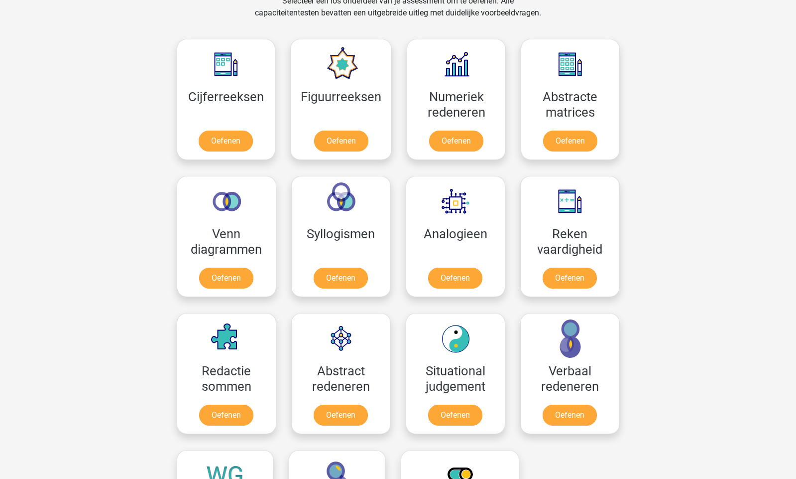
scroll to position [498, 0]
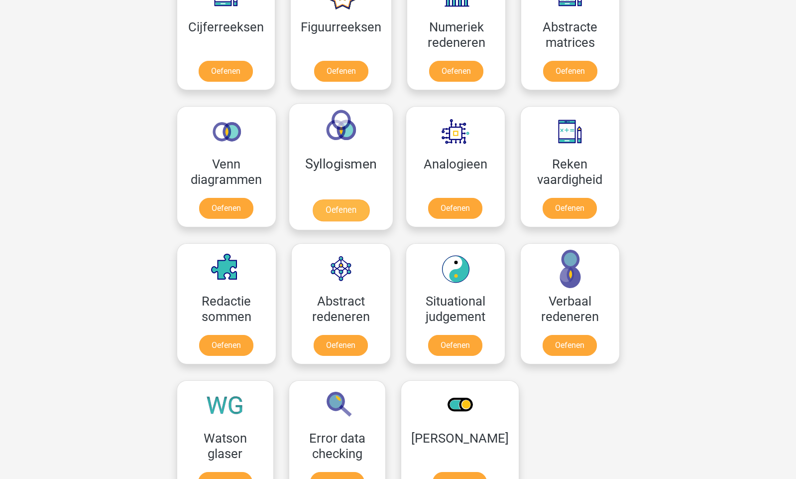
click at [341, 214] on link "Oefenen" at bounding box center [340, 210] width 57 height 22
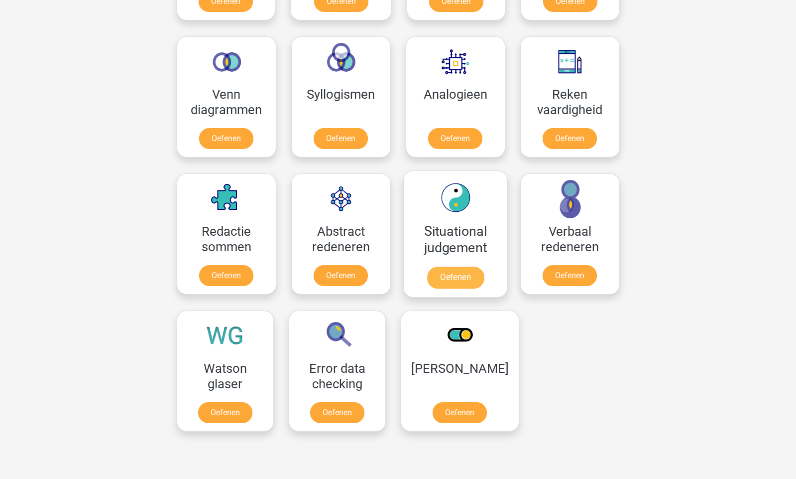
scroll to position [585, 0]
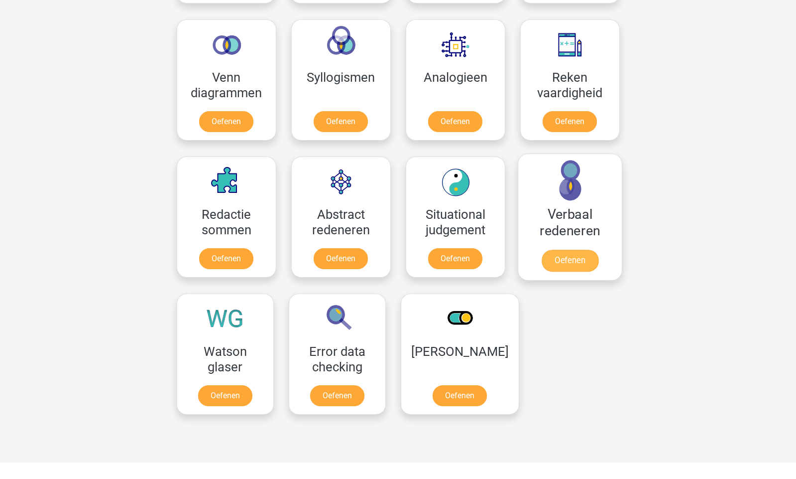
click at [560, 260] on link "Oefenen" at bounding box center [569, 261] width 57 height 22
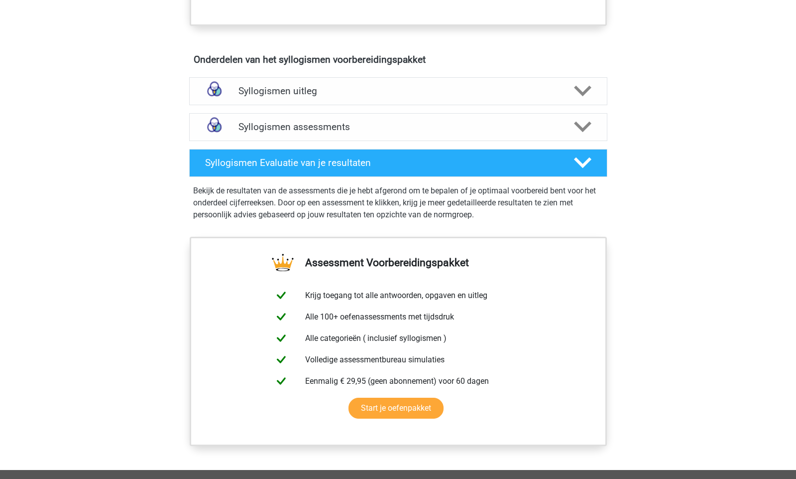
scroll to position [513, 0]
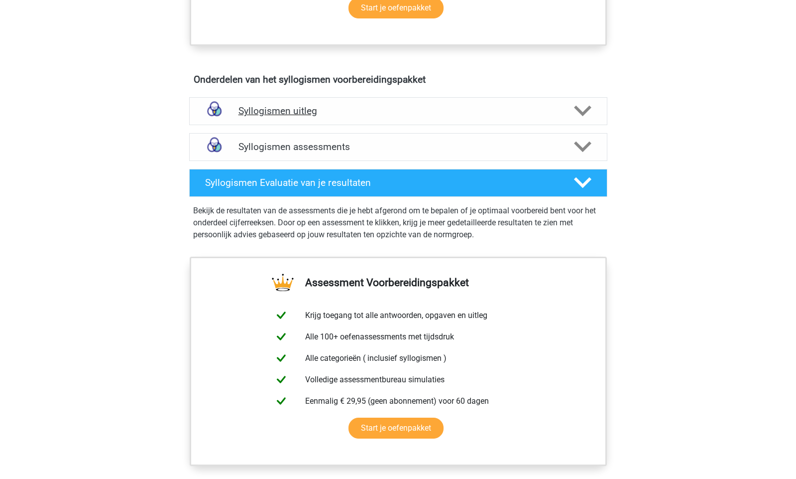
click at [586, 119] on icon at bounding box center [582, 110] width 17 height 17
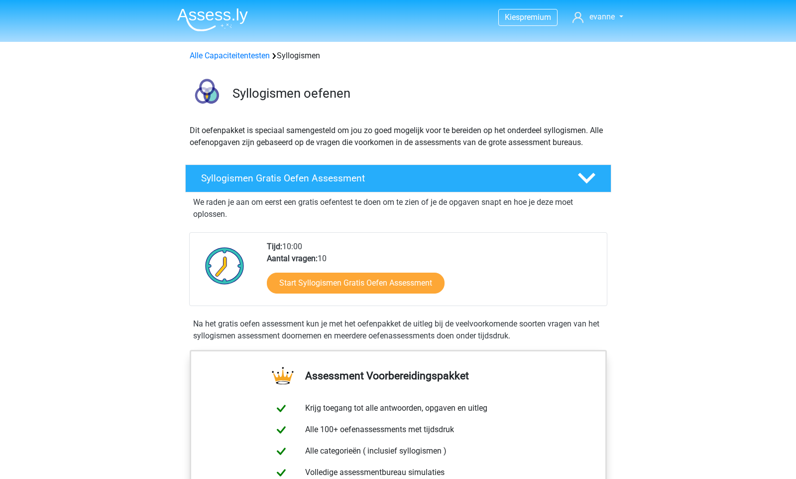
scroll to position [0, 0]
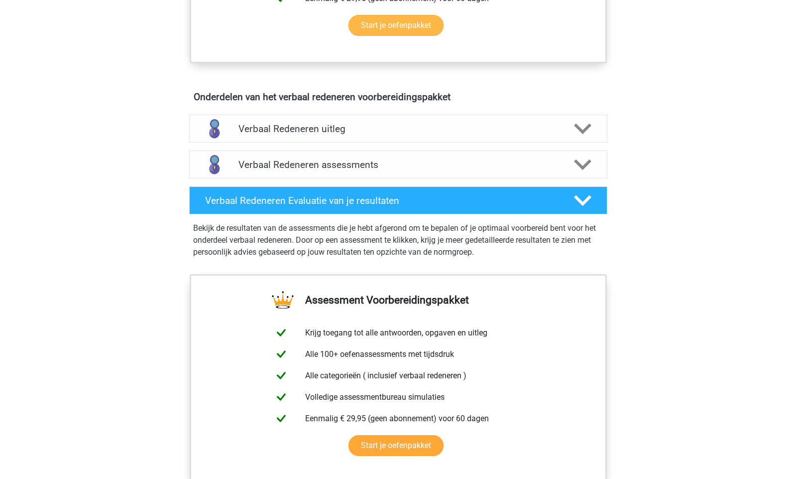
scroll to position [535, 0]
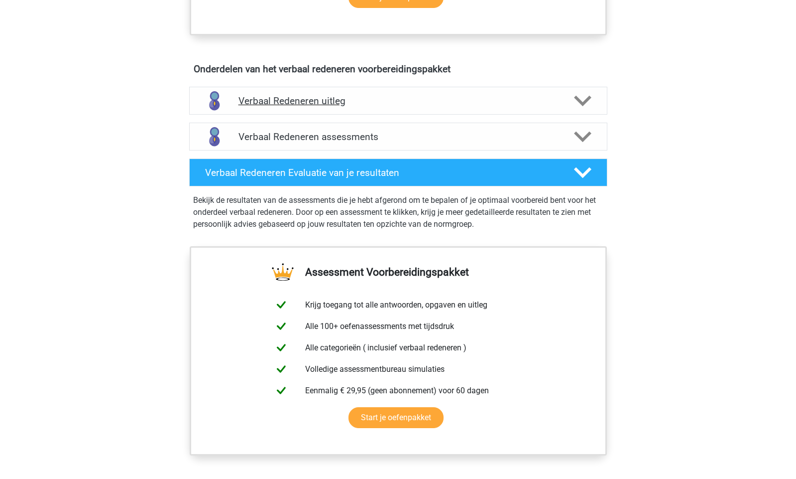
click at [575, 99] on icon at bounding box center [582, 100] width 17 height 17
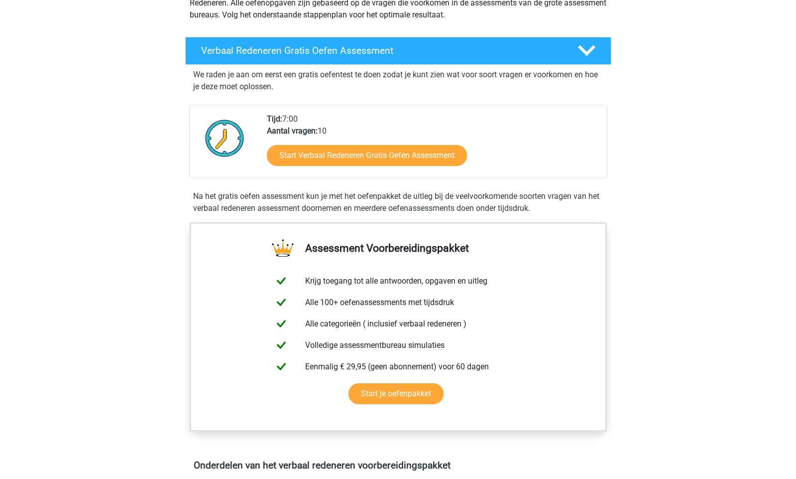
scroll to position [138, 0]
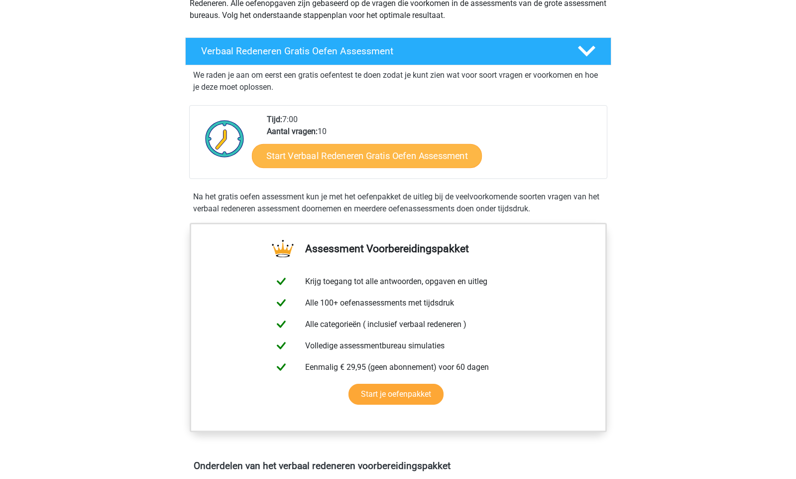
click at [402, 152] on link "Start Verbaal Redeneren Gratis Oefen Assessment" at bounding box center [367, 156] width 230 height 24
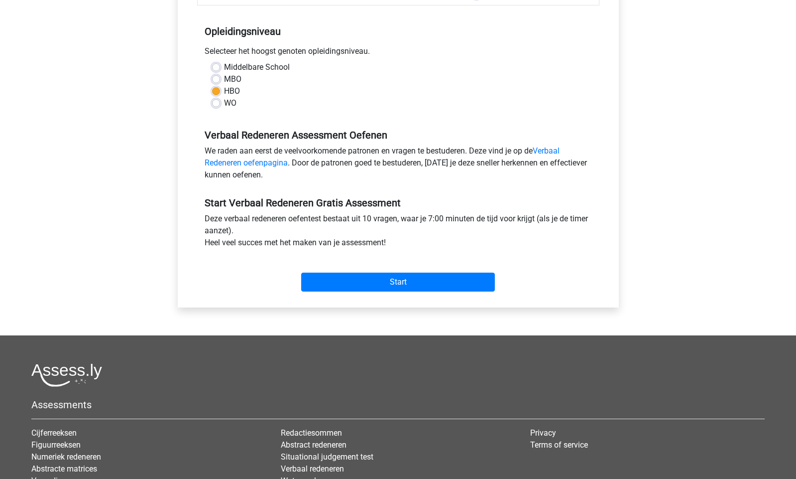
scroll to position [212, 0]
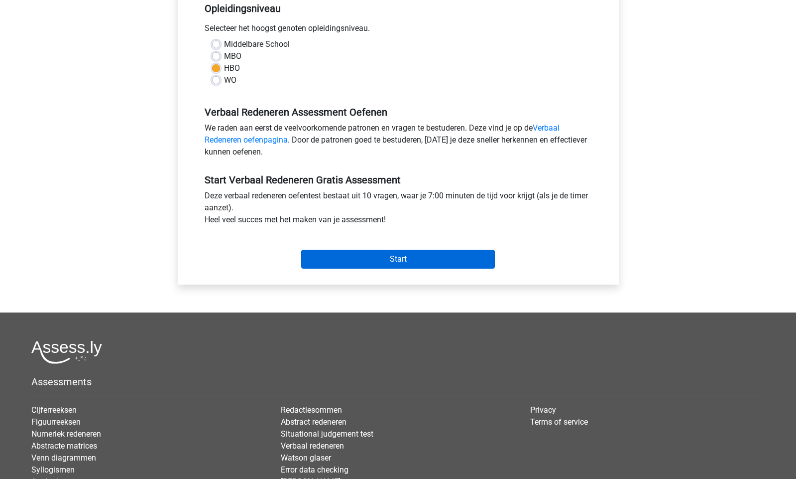
click at [415, 259] on input "Start" at bounding box center [398, 259] width 194 height 19
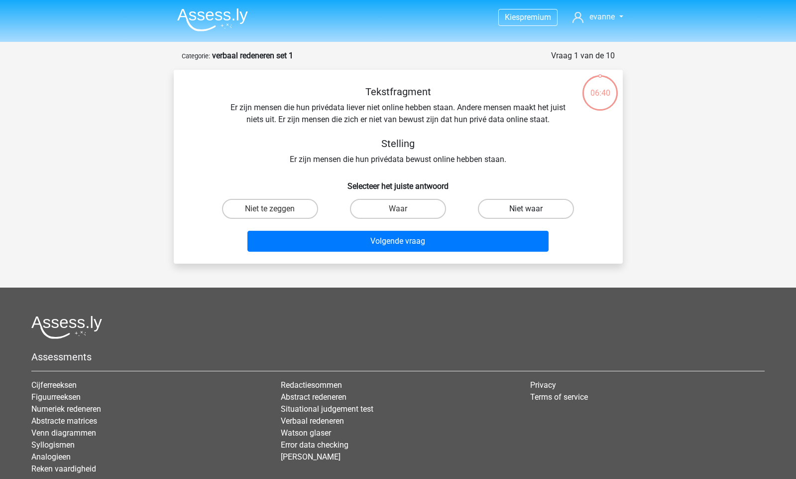
click at [520, 214] on label "Niet waar" at bounding box center [526, 209] width 96 height 20
click at [526, 214] on input "Niet waar" at bounding box center [529, 212] width 6 height 6
radio input "true"
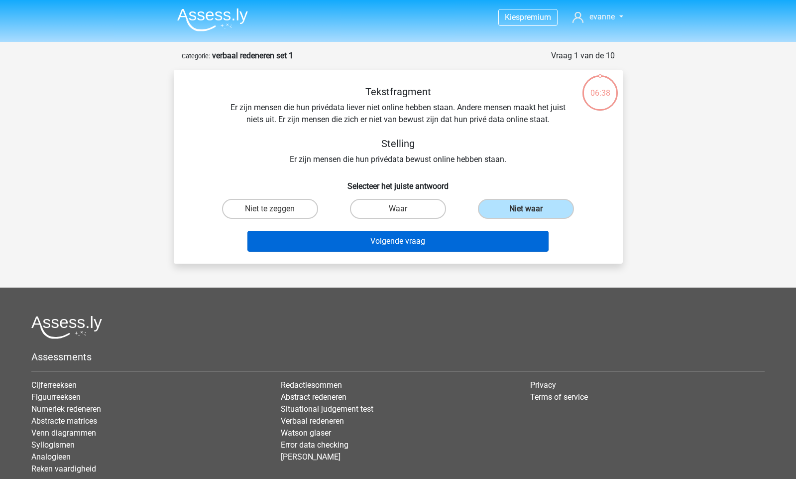
click at [429, 243] on button "Volgende vraag" at bounding box center [398, 241] width 301 height 21
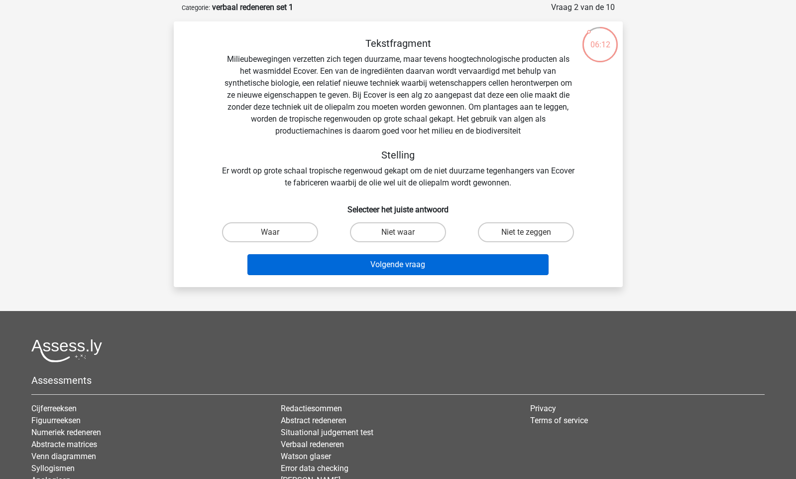
scroll to position [48, 0]
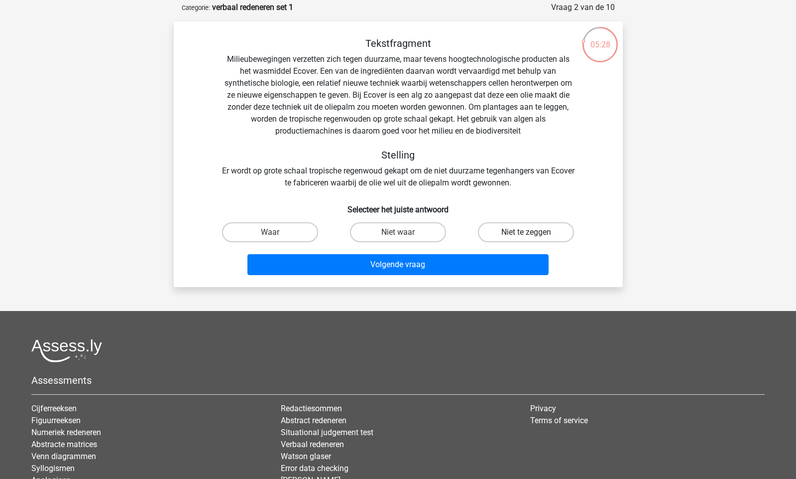
click at [502, 232] on label "Niet te zeggen" at bounding box center [526, 232] width 96 height 20
click at [526, 232] on input "Niet te zeggen" at bounding box center [529, 235] width 6 height 6
radio input "true"
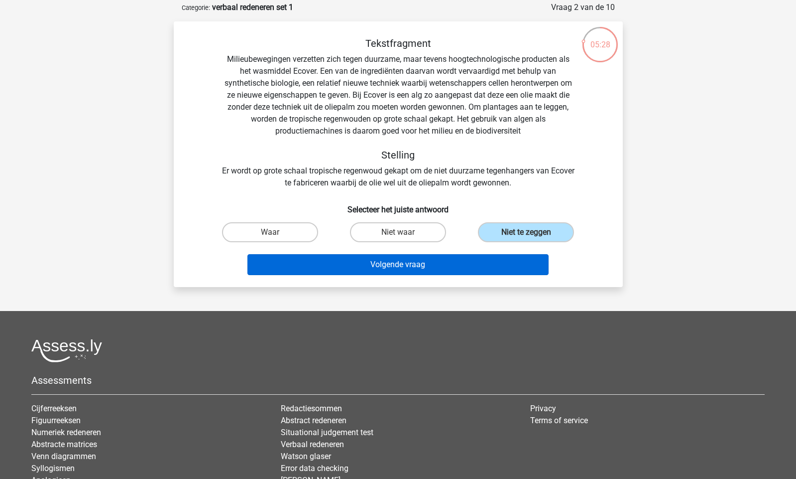
click at [402, 261] on button "Volgende vraag" at bounding box center [398, 264] width 301 height 21
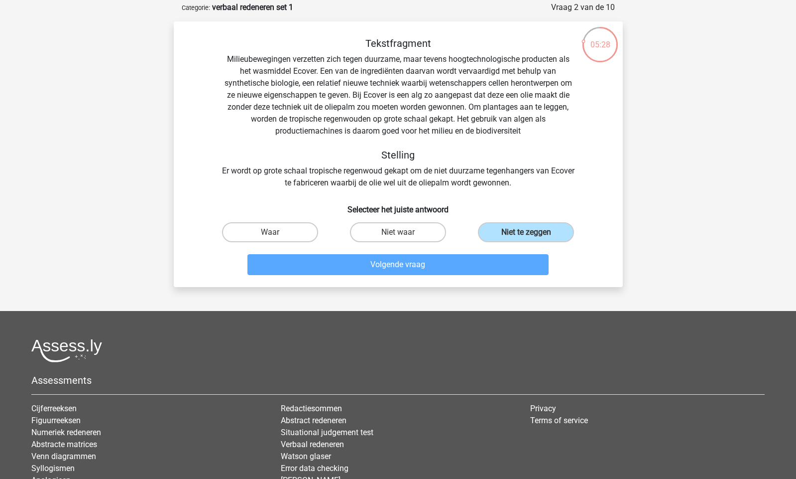
scroll to position [50, 0]
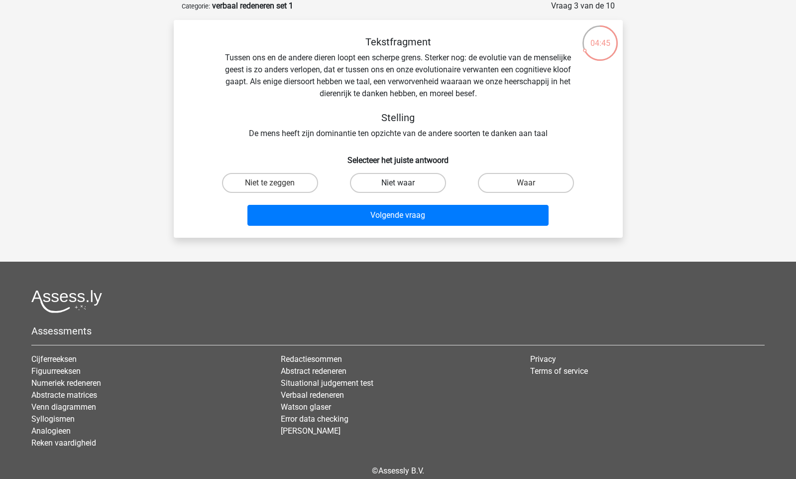
click at [372, 187] on label "Niet waar" at bounding box center [398, 183] width 96 height 20
click at [398, 187] on input "Niet waar" at bounding box center [401, 186] width 6 height 6
radio input "true"
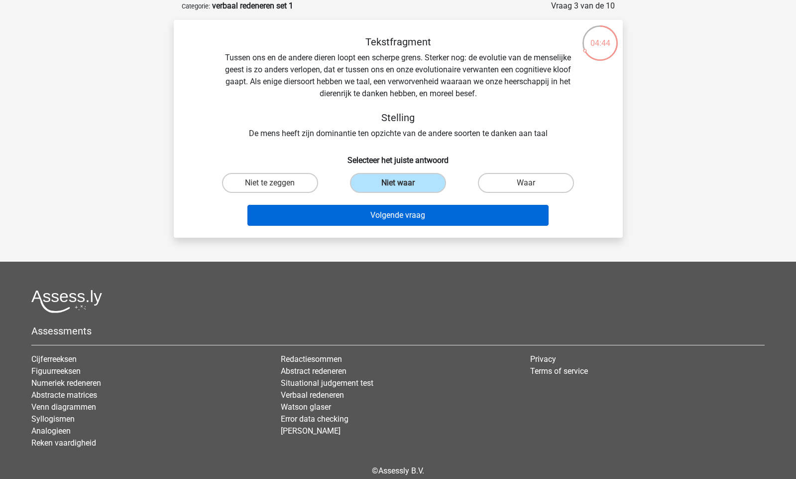
click at [400, 216] on button "Volgende vraag" at bounding box center [398, 215] width 301 height 21
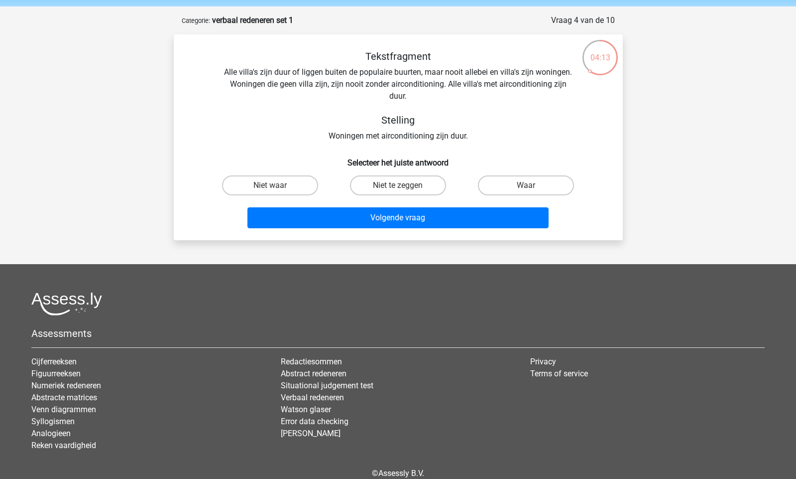
scroll to position [31, 0]
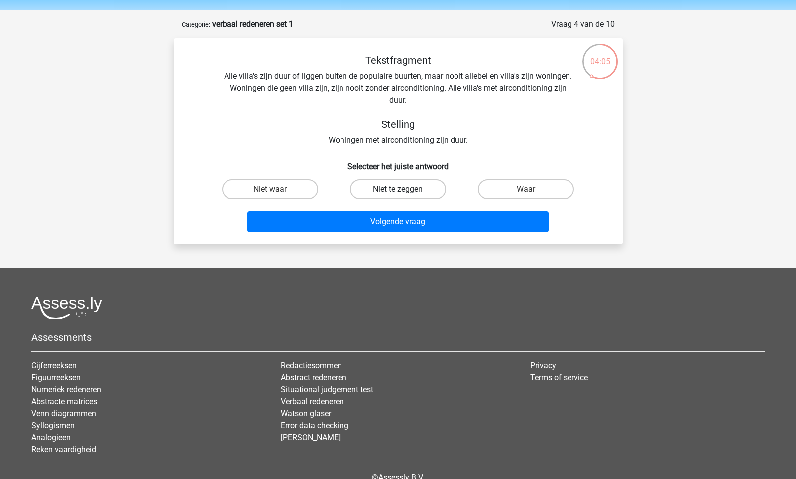
click at [384, 191] on label "Niet te zeggen" at bounding box center [398, 189] width 96 height 20
click at [398, 191] on input "Niet te zeggen" at bounding box center [401, 192] width 6 height 6
radio input "true"
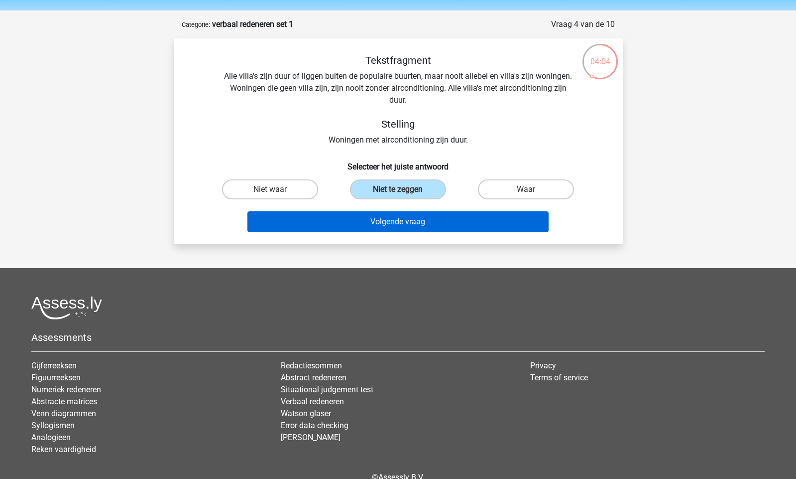
click at [403, 221] on button "Volgende vraag" at bounding box center [398, 221] width 301 height 21
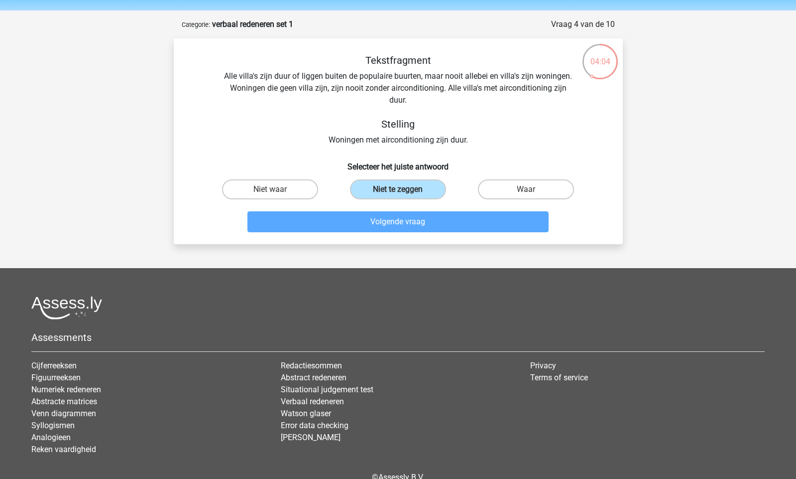
scroll to position [50, 0]
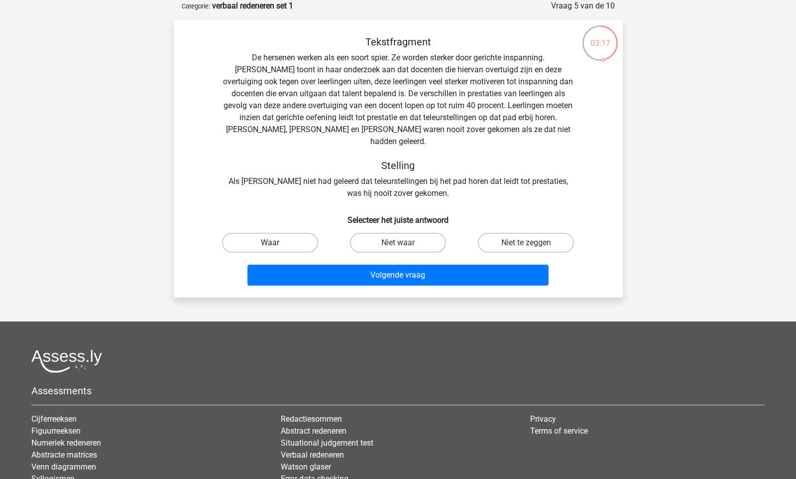
click at [284, 233] on label "Waar" at bounding box center [270, 243] width 96 height 20
click at [276, 243] on input "Waar" at bounding box center [273, 246] width 6 height 6
radio input "true"
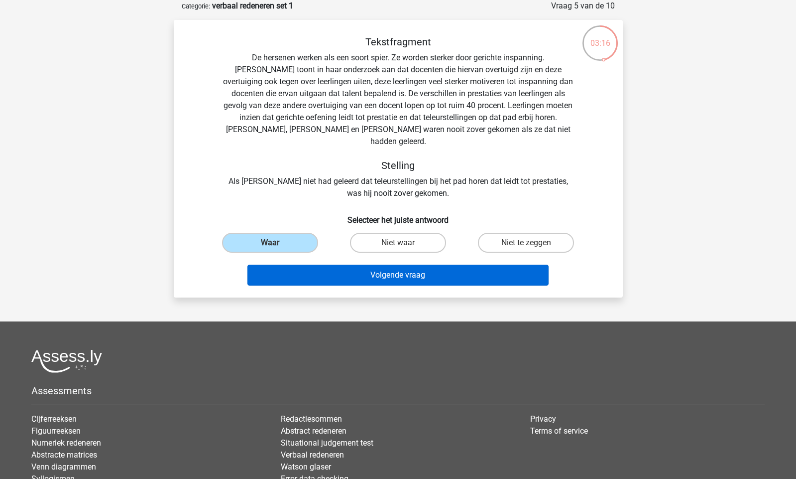
click at [390, 264] on button "Volgende vraag" at bounding box center [398, 274] width 301 height 21
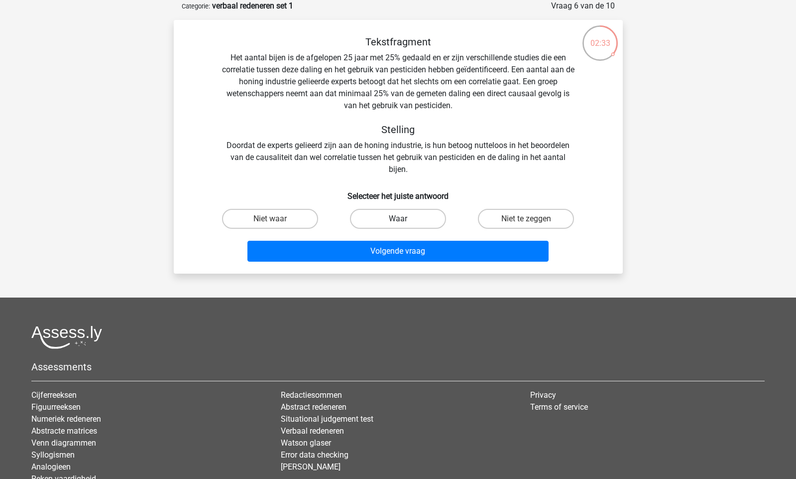
click at [397, 217] on label "Waar" at bounding box center [398, 219] width 96 height 20
click at [398, 219] on input "Waar" at bounding box center [401, 222] width 6 height 6
radio input "true"
click at [299, 215] on label "Niet waar" at bounding box center [270, 219] width 96 height 20
click at [276, 219] on input "Niet waar" at bounding box center [273, 222] width 6 height 6
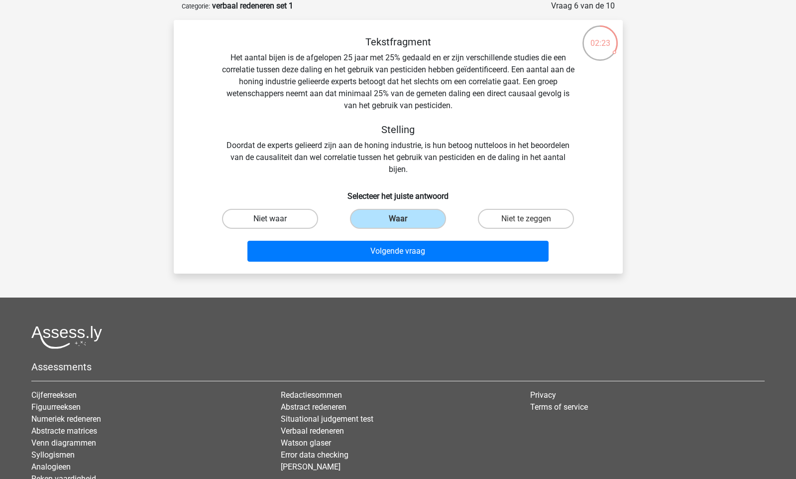
radio input "true"
click at [405, 208] on div "Waar" at bounding box center [398, 219] width 128 height 28
click at [519, 219] on label "Niet te zeggen" at bounding box center [526, 219] width 96 height 20
click at [526, 219] on input "Niet te zeggen" at bounding box center [529, 222] width 6 height 6
radio input "true"
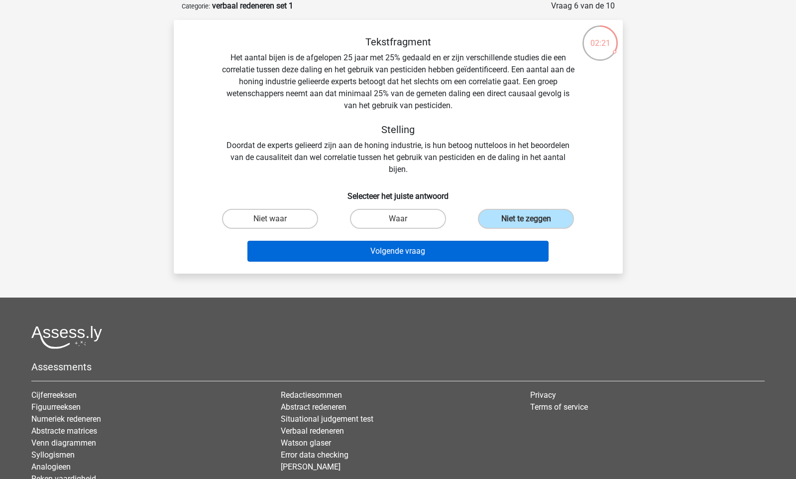
click at [420, 253] on button "Volgende vraag" at bounding box center [398, 251] width 301 height 21
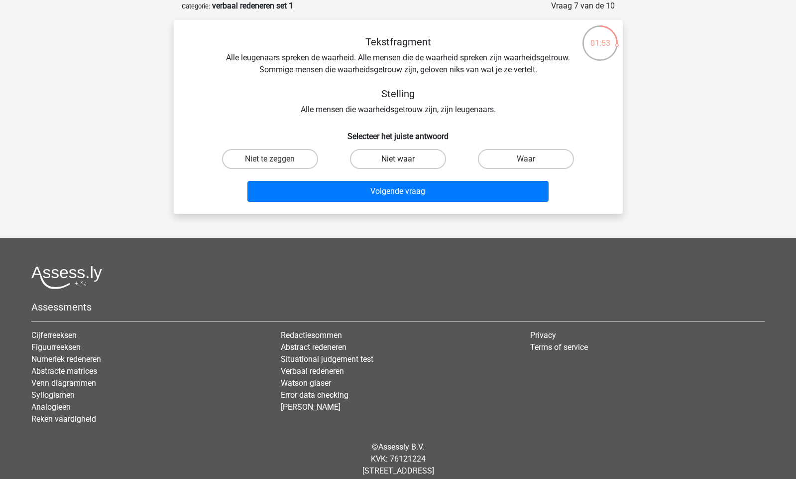
click at [410, 163] on label "Niet waar" at bounding box center [398, 159] width 96 height 20
click at [404, 163] on input "Niet waar" at bounding box center [401, 162] width 6 height 6
radio input "true"
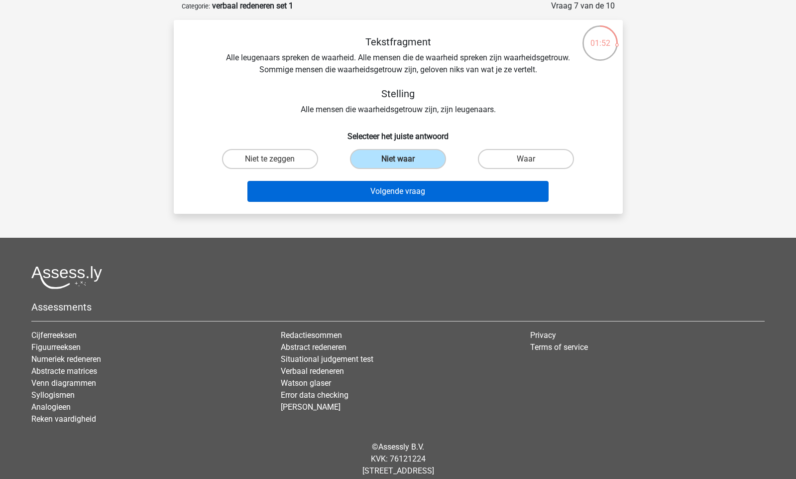
click at [418, 194] on button "Volgende vraag" at bounding box center [398, 191] width 301 height 21
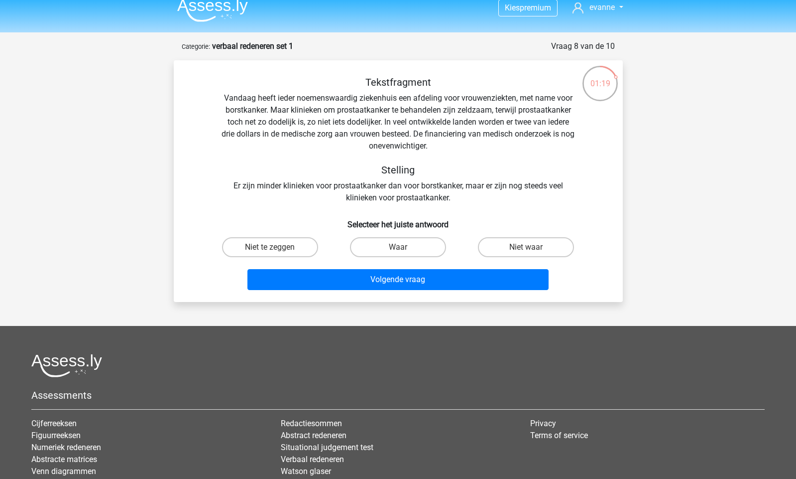
scroll to position [8, 0]
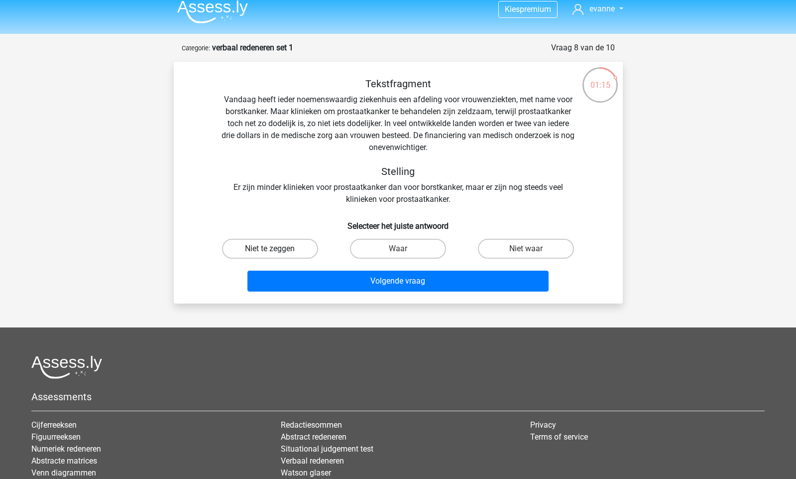
click at [294, 247] on label "Niet te zeggen" at bounding box center [270, 249] width 96 height 20
click at [276, 249] on input "Niet te zeggen" at bounding box center [273, 252] width 6 height 6
radio input "true"
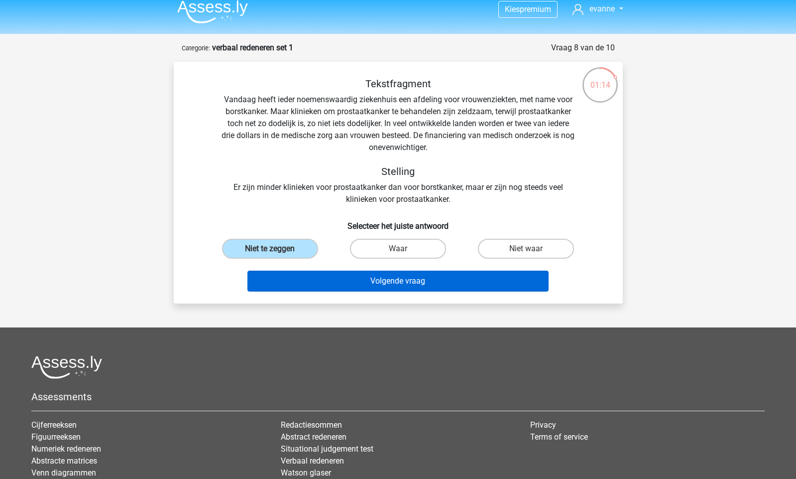
click at [406, 287] on button "Volgende vraag" at bounding box center [398, 280] width 301 height 21
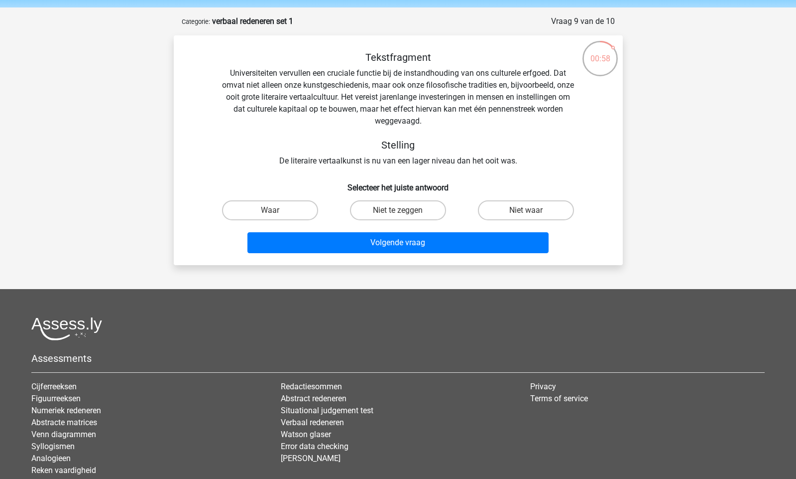
scroll to position [34, 0]
click at [505, 214] on label "Niet waar" at bounding box center [526, 211] width 96 height 20
click at [526, 214] on input "Niet waar" at bounding box center [529, 214] width 6 height 6
radio input "true"
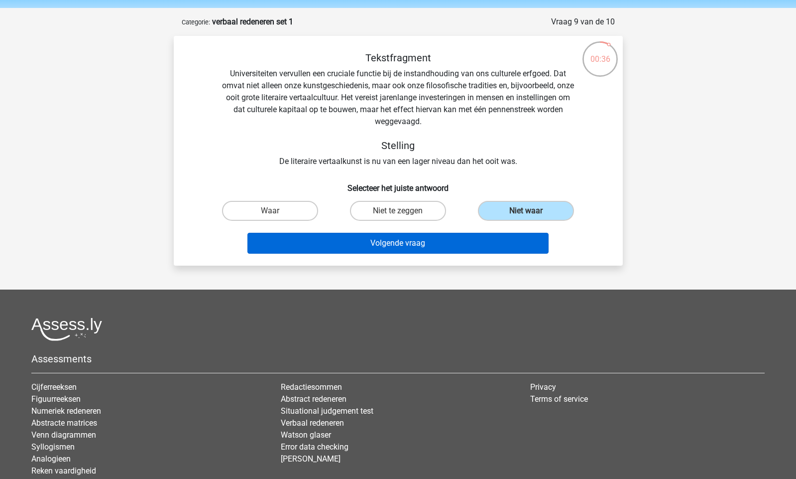
click at [446, 241] on button "Volgende vraag" at bounding box center [398, 243] width 301 height 21
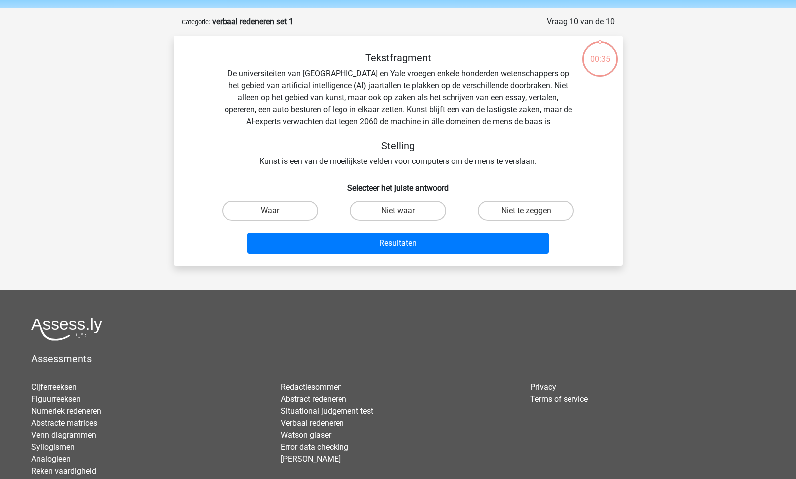
scroll to position [50, 0]
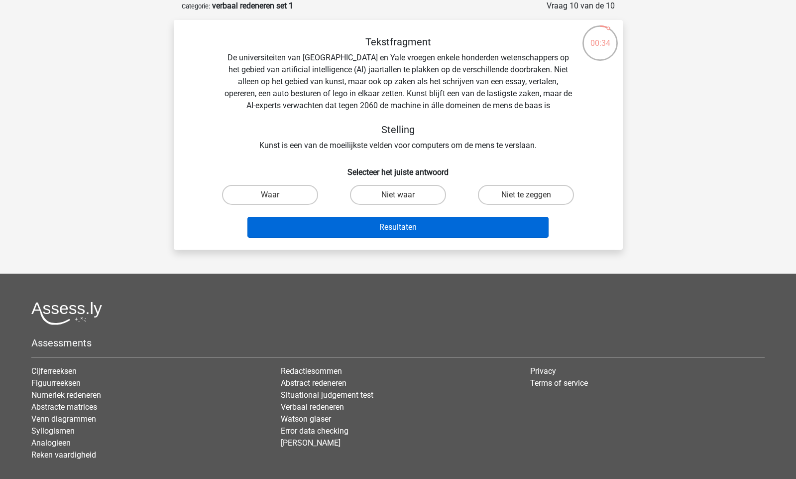
click at [440, 230] on button "Resultaten" at bounding box center [398, 227] width 301 height 21
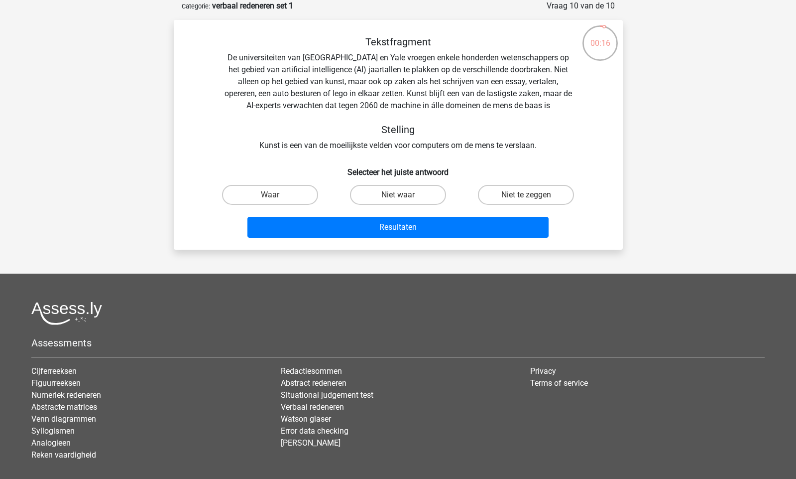
click at [328, 160] on h6 "Selecteer het juiste antwoord" at bounding box center [398, 167] width 417 height 17
click at [293, 198] on label "Waar" at bounding box center [270, 195] width 96 height 20
click at [276, 198] on input "Waar" at bounding box center [273, 198] width 6 height 6
radio input "true"
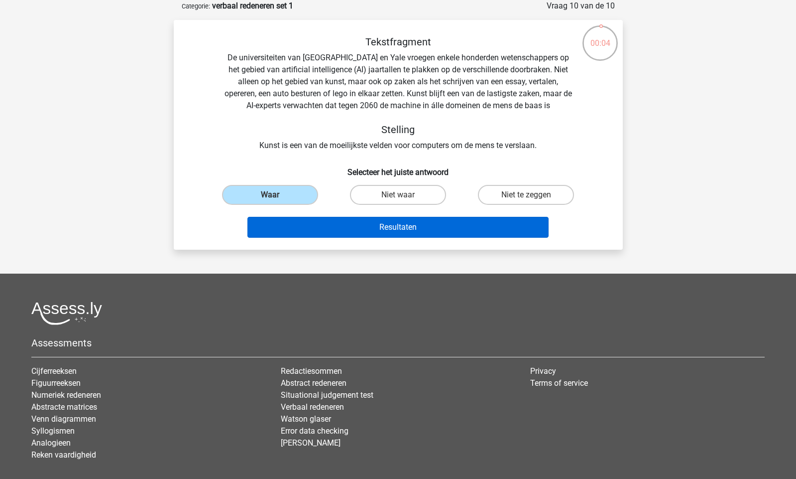
click at [435, 226] on button "Resultaten" at bounding box center [398, 227] width 301 height 21
click at [396, 228] on button "Resultaten" at bounding box center [398, 227] width 301 height 21
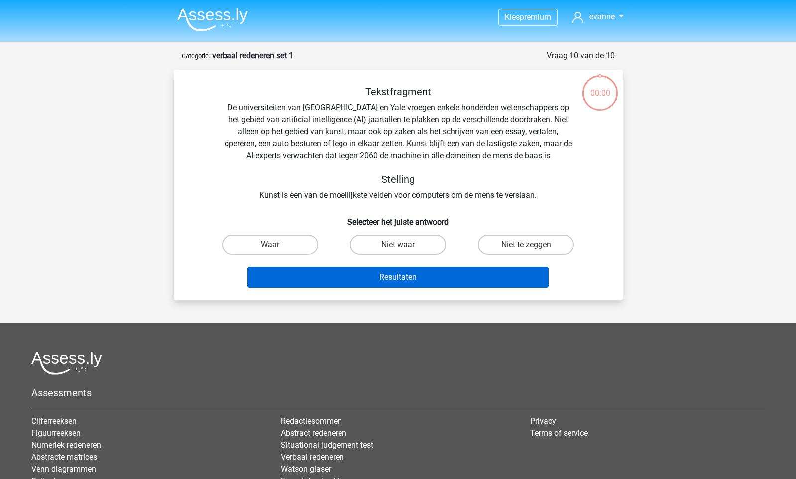
scroll to position [50, 0]
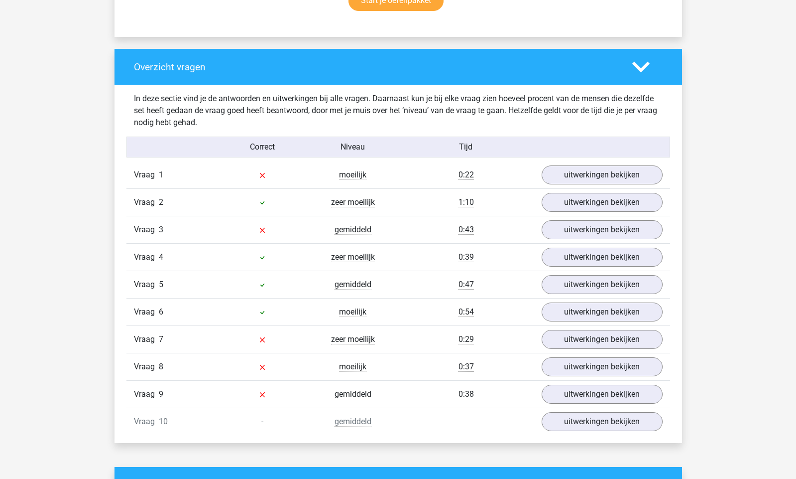
scroll to position [694, 0]
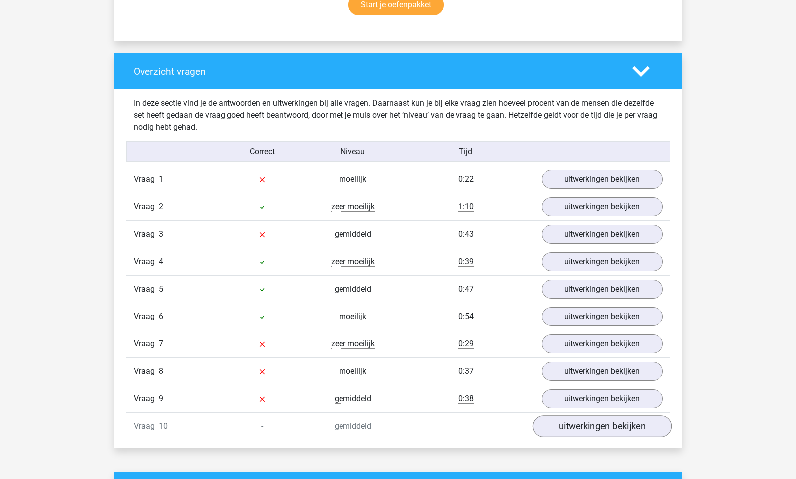
click at [594, 419] on link "uitwerkingen bekijken" at bounding box center [601, 426] width 139 height 22
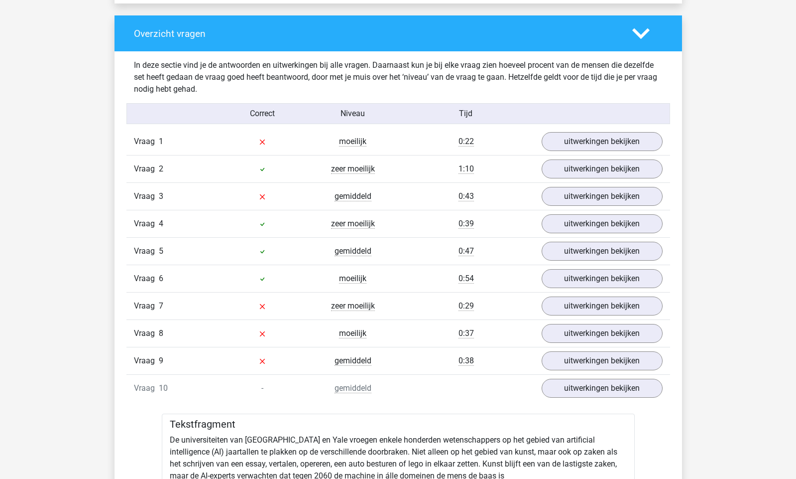
scroll to position [724, 0]
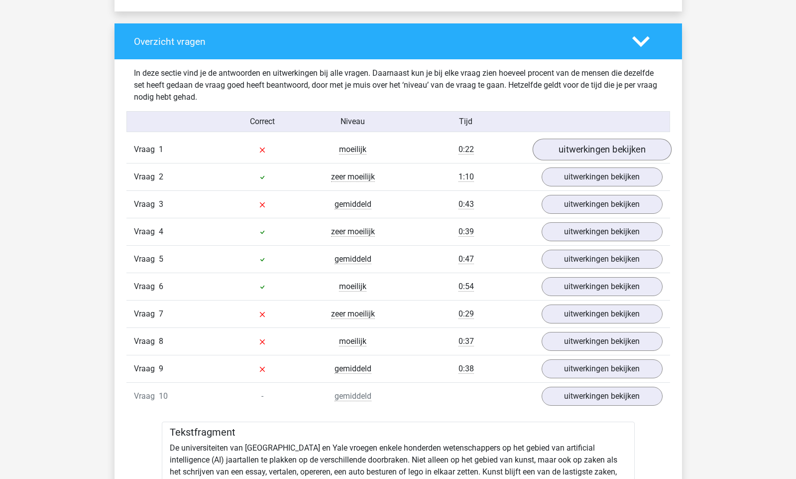
click at [599, 152] on link "uitwerkingen bekijken" at bounding box center [601, 149] width 139 height 22
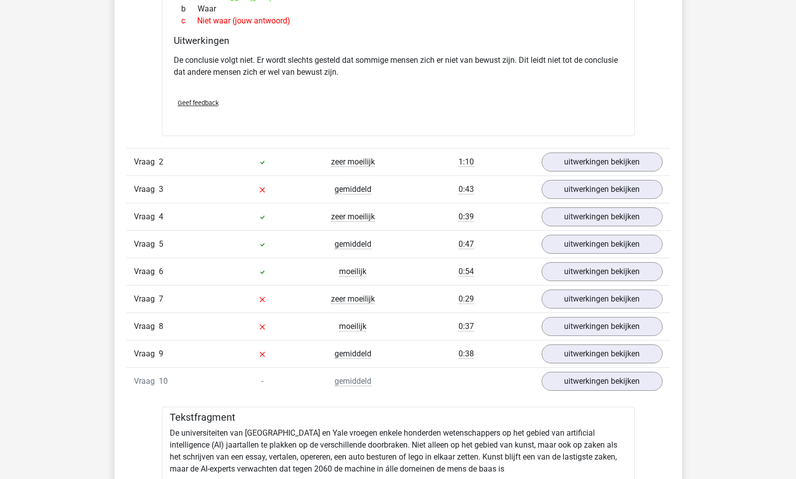
scroll to position [1013, 0]
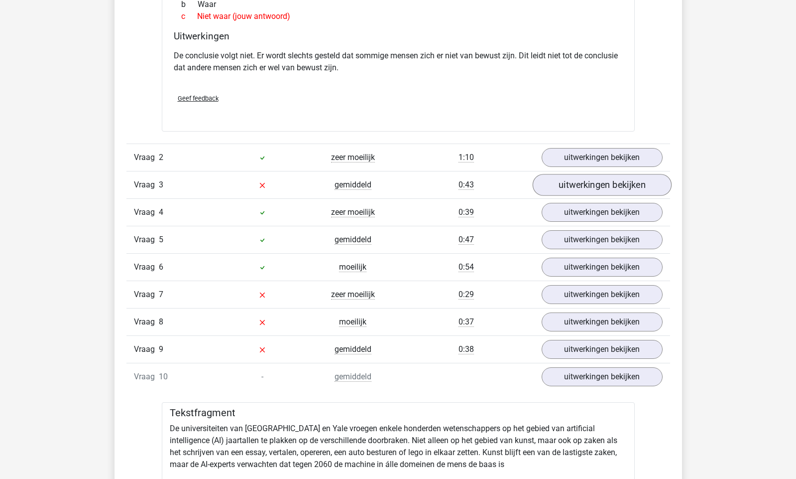
click at [553, 179] on link "uitwerkingen bekijken" at bounding box center [601, 185] width 139 height 22
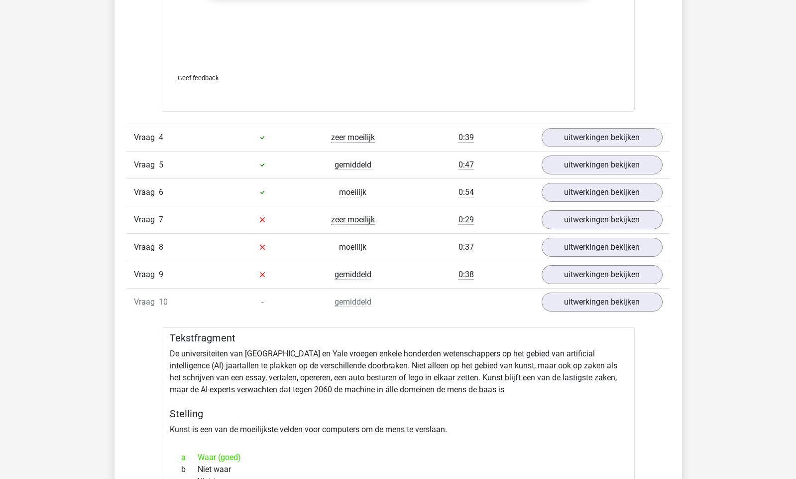
scroll to position [1643, 0]
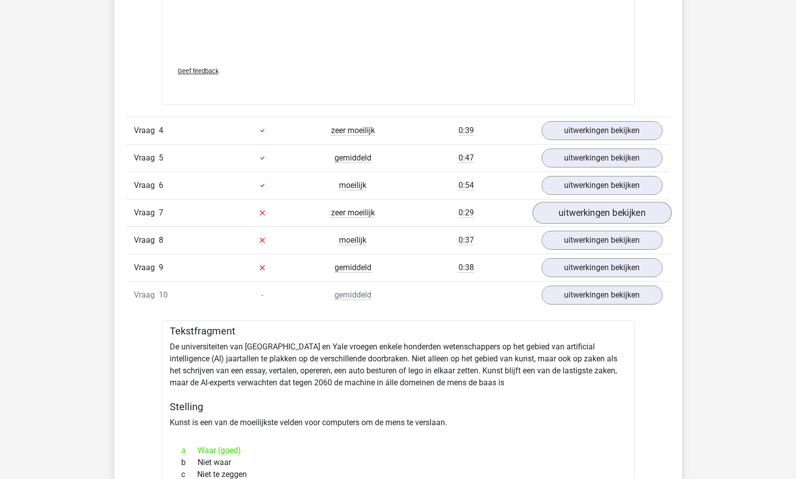
click at [562, 212] on link "uitwerkingen bekijken" at bounding box center [601, 213] width 139 height 22
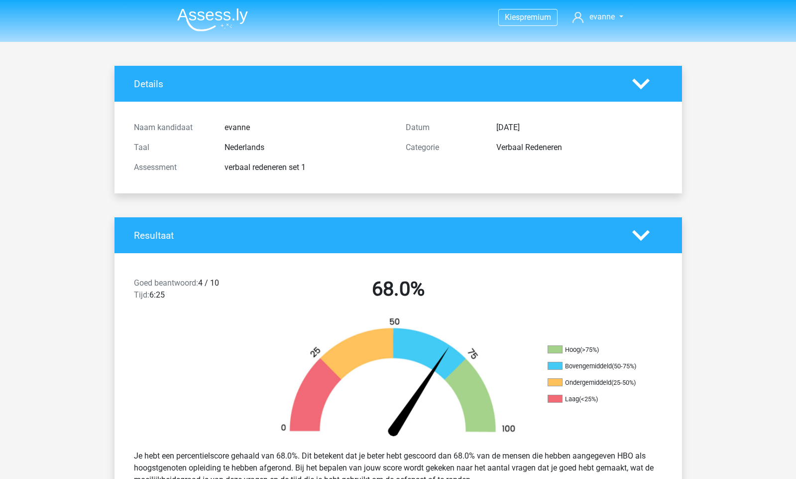
scroll to position [0, 0]
click at [203, 24] on img at bounding box center [212, 19] width 71 height 23
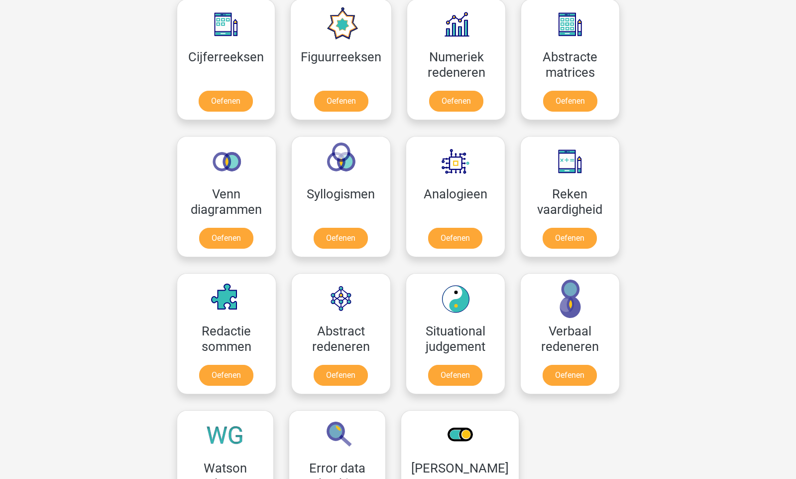
scroll to position [467, 0]
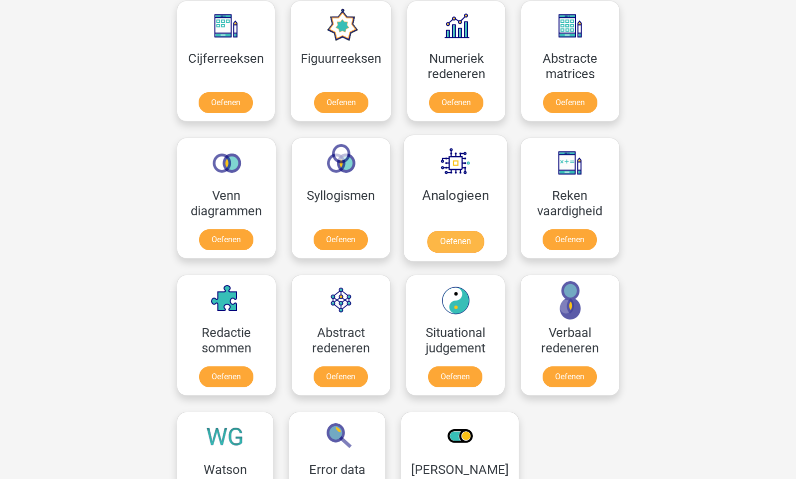
click at [449, 231] on link "Oefenen" at bounding box center [455, 242] width 57 height 22
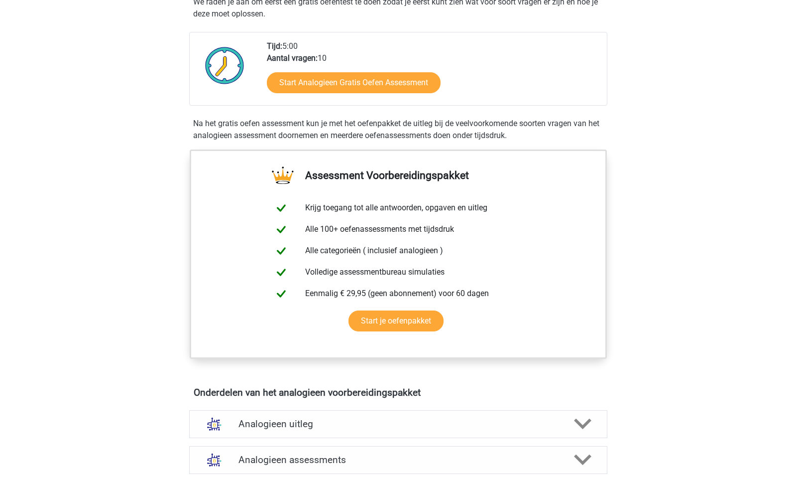
scroll to position [378, 0]
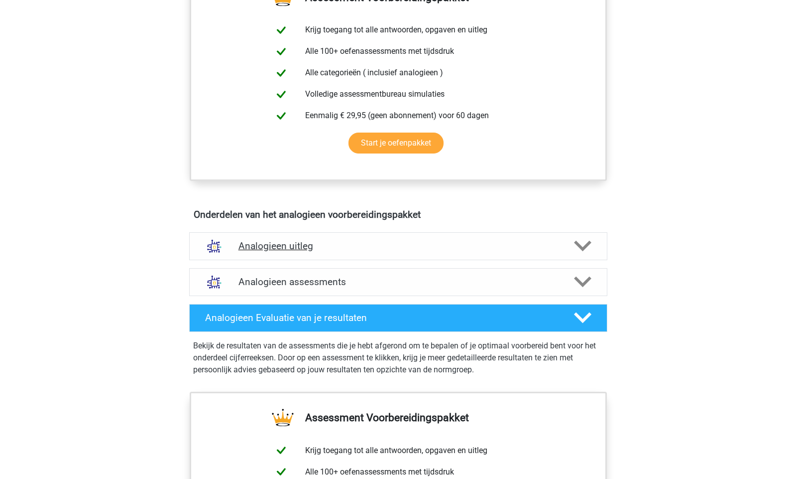
click at [374, 235] on div "Analogieen uitleg" at bounding box center [398, 246] width 418 height 28
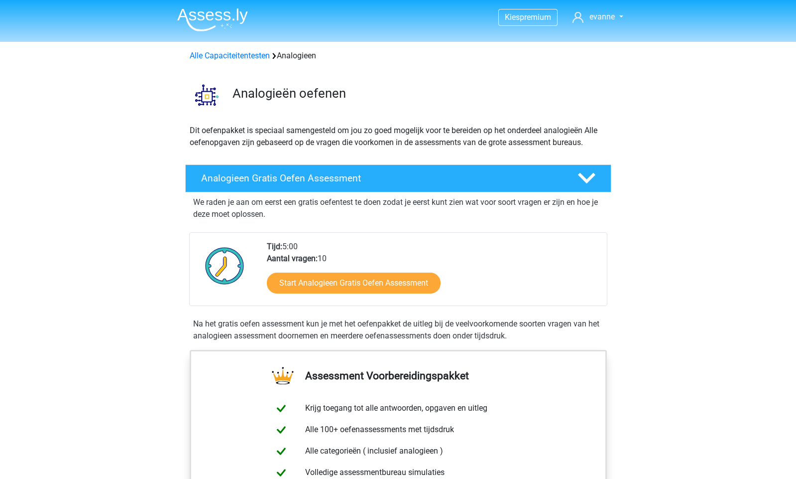
scroll to position [0, 0]
